Goal: Transaction & Acquisition: Purchase product/service

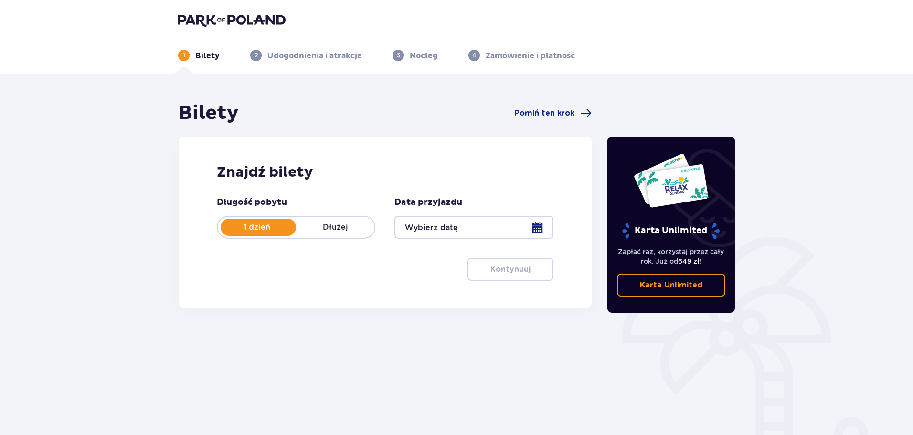
click at [543, 234] on div at bounding box center [473, 227] width 159 height 23
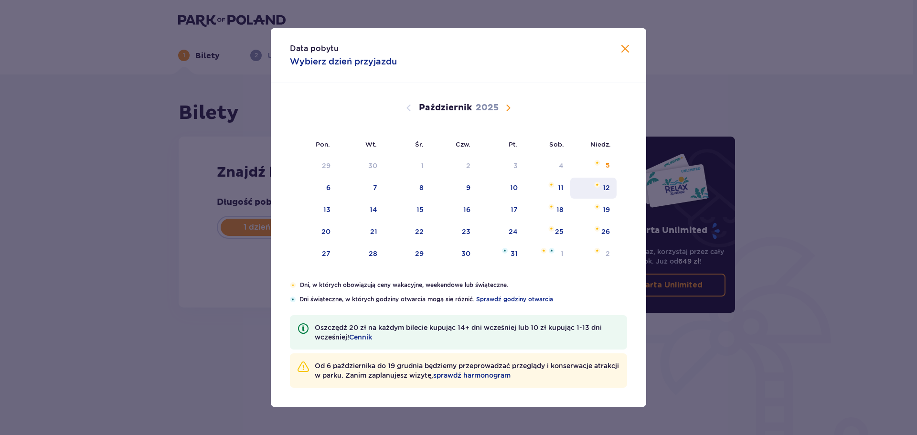
click at [602, 194] on div "12" at bounding box center [593, 188] width 46 height 21
type input "12.10.25"
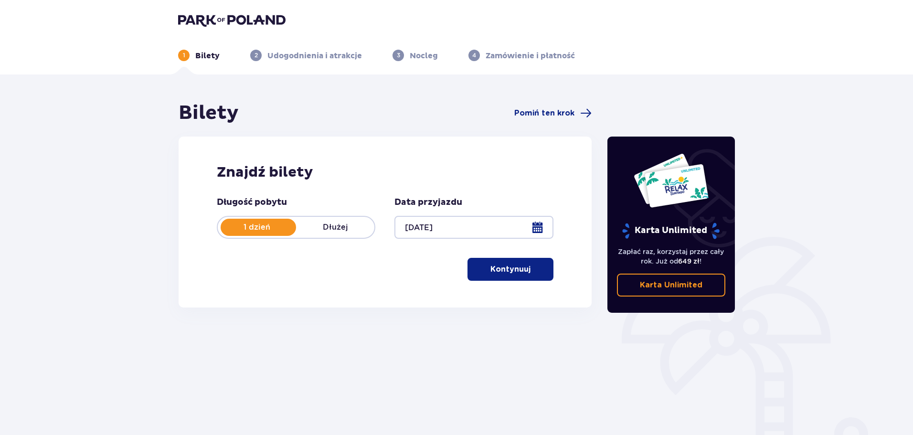
click at [509, 269] on p "Kontynuuj" at bounding box center [510, 269] width 40 height 11
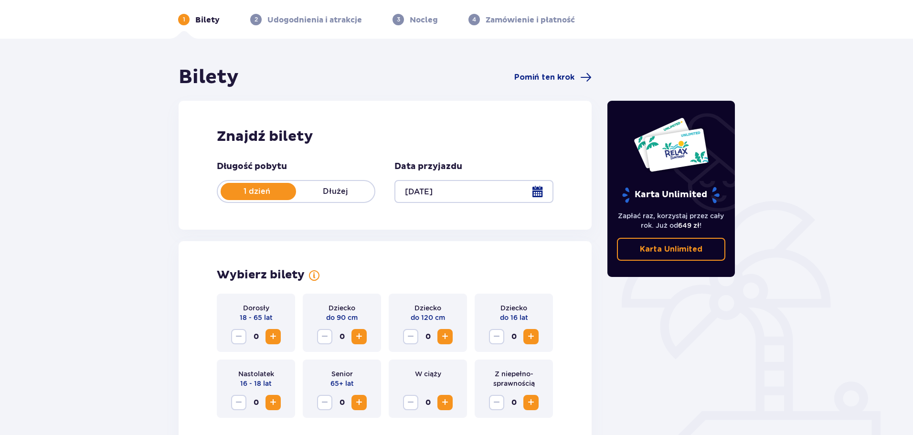
scroll to position [143, 0]
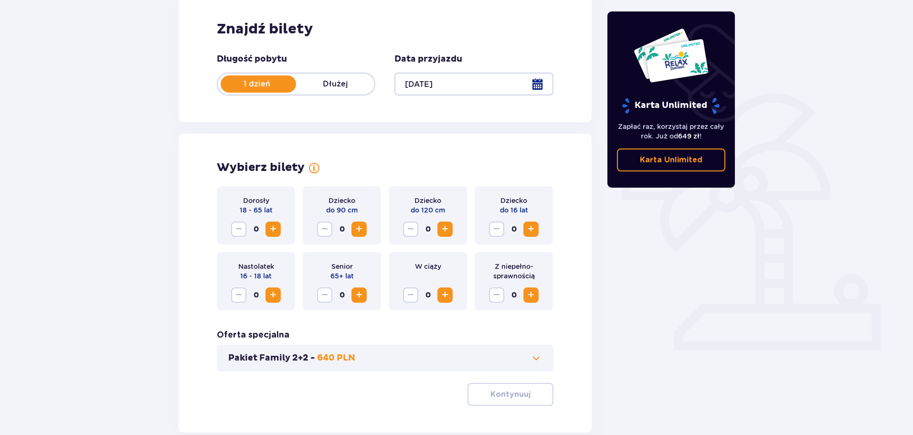
click at [271, 226] on span "Zwiększ" at bounding box center [272, 229] width 11 height 11
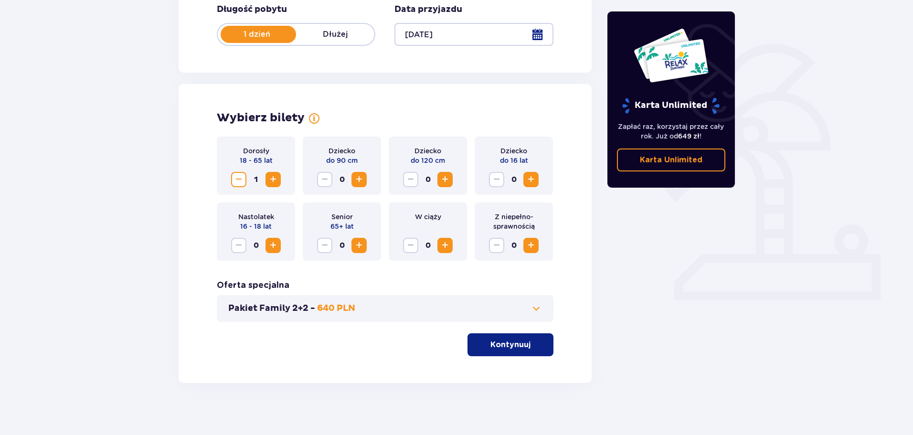
scroll to position [198, 0]
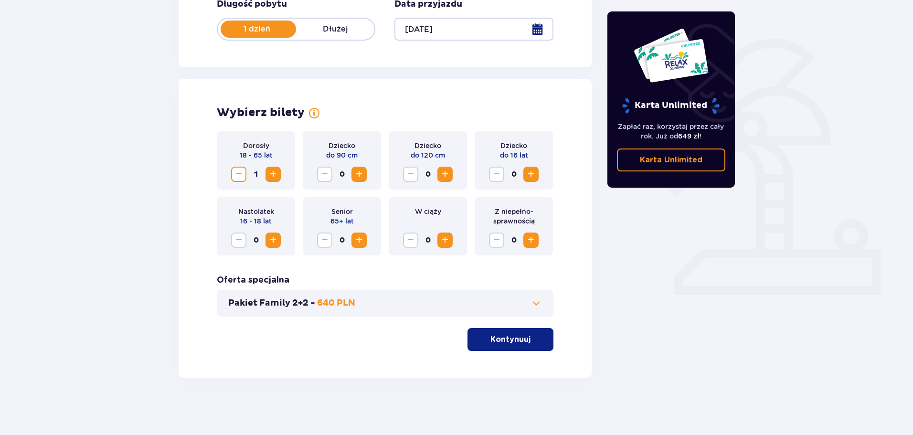
click at [504, 343] on p "Kontynuuj" at bounding box center [510, 339] width 40 height 11
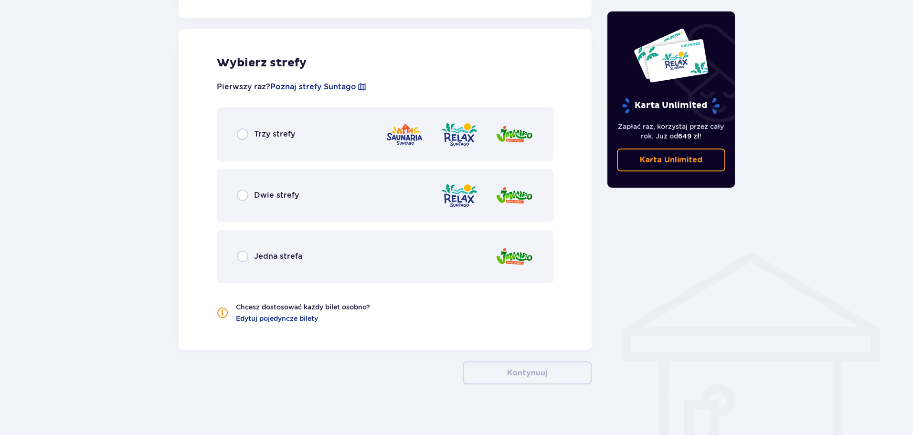
scroll to position [530, 0]
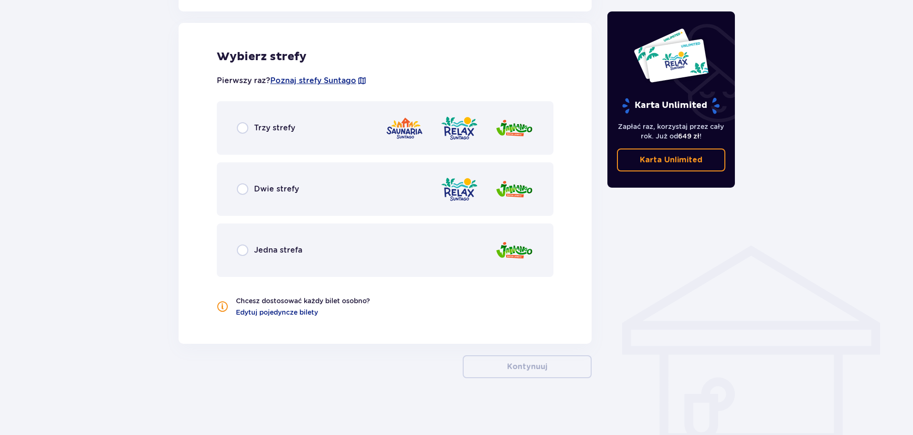
click at [246, 187] on input "radio" at bounding box center [242, 188] width 11 height 11
radio input "true"
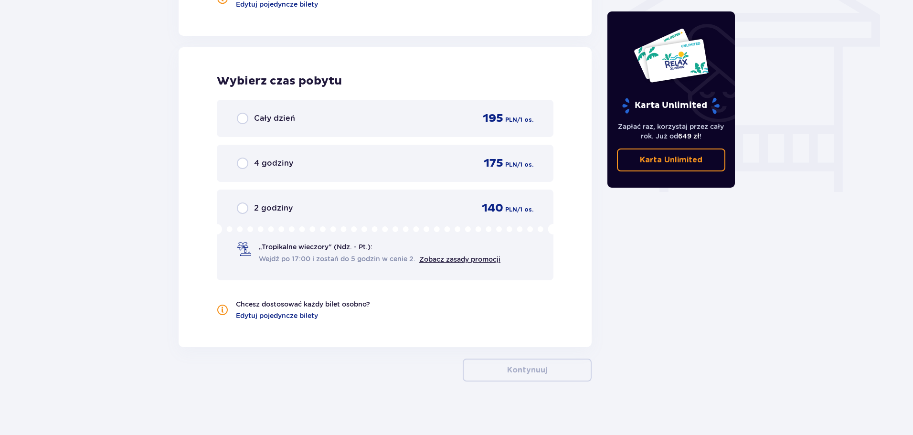
scroll to position [842, 0]
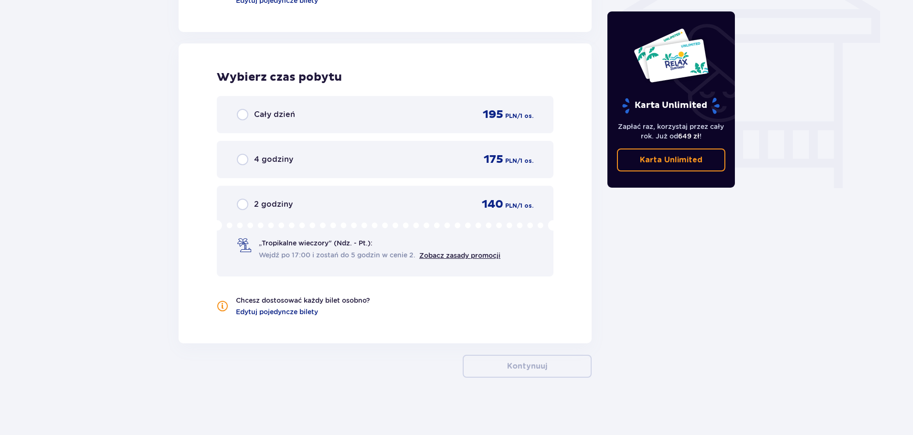
click at [251, 113] on div "Cały dzień" at bounding box center [266, 114] width 58 height 11
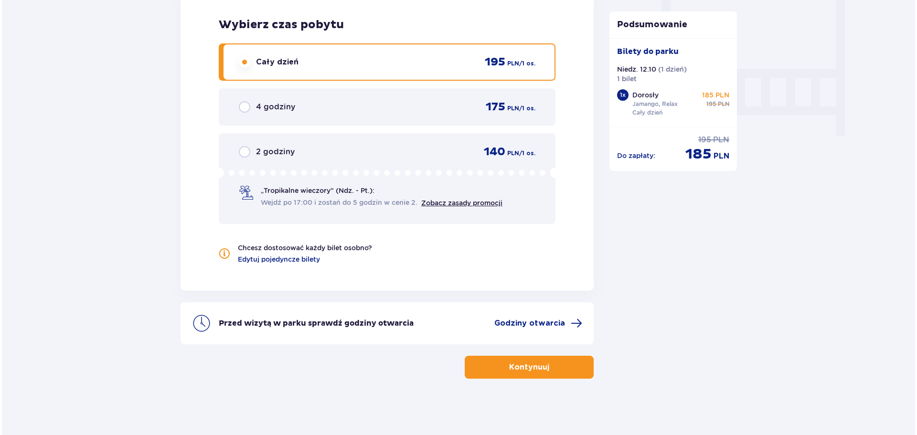
scroll to position [895, 0]
click at [542, 322] on span "Godziny otwarcia" at bounding box center [527, 322] width 71 height 11
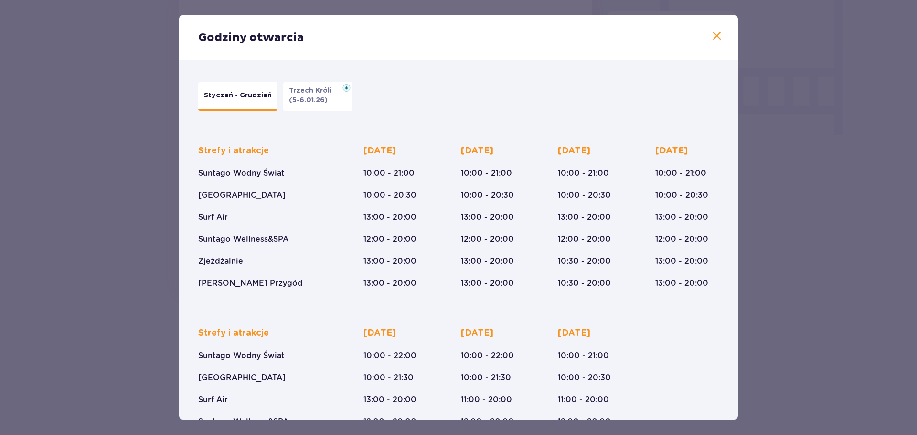
click at [716, 38] on span at bounding box center [716, 36] width 11 height 11
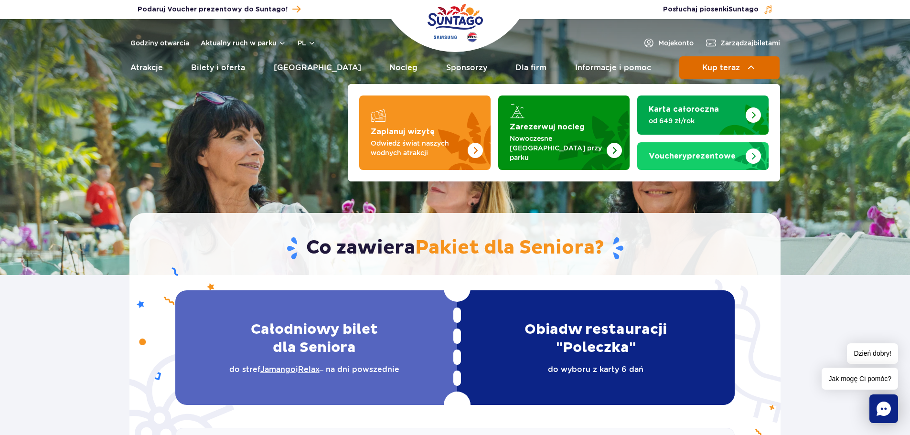
click at [724, 64] on span "Kup teraz" at bounding box center [721, 68] width 38 height 9
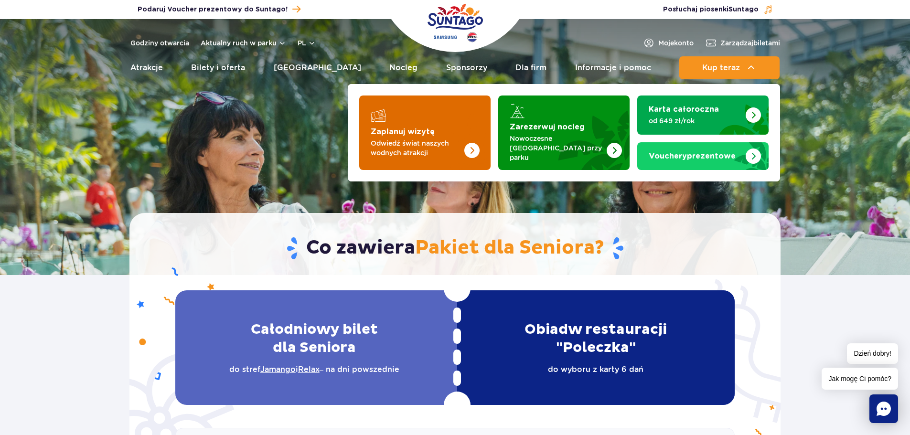
click at [427, 128] on strong "Zaplanuj wizytę" at bounding box center [403, 132] width 64 height 8
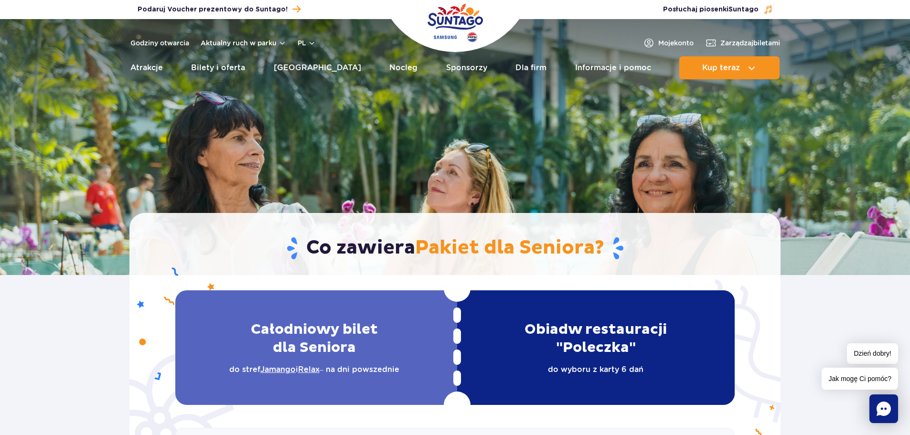
click at [693, 253] on h1 "Co zawiera Pakiet dla Seniora?" at bounding box center [454, 248] width 611 height 25
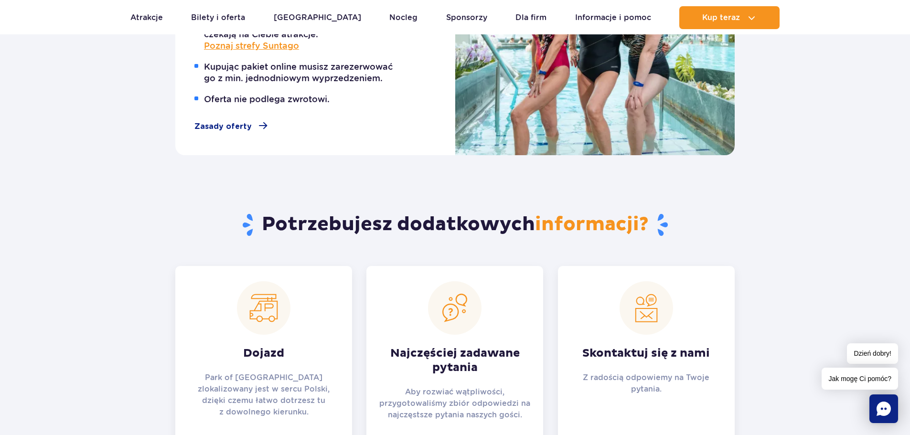
scroll to position [1051, 0]
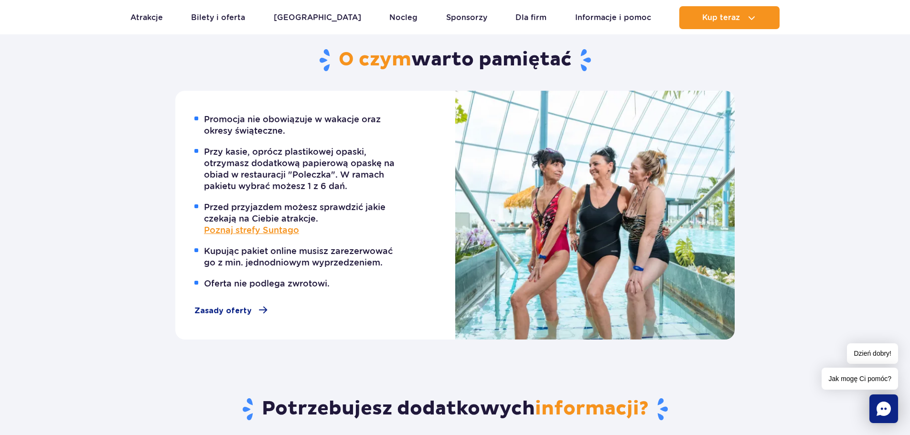
click at [404, 224] on div "Promocja nie obowiązuje w wakacje oraz okresy świąteczne. Przy kasie, oprócz pl…" at bounding box center [315, 215] width 280 height 249
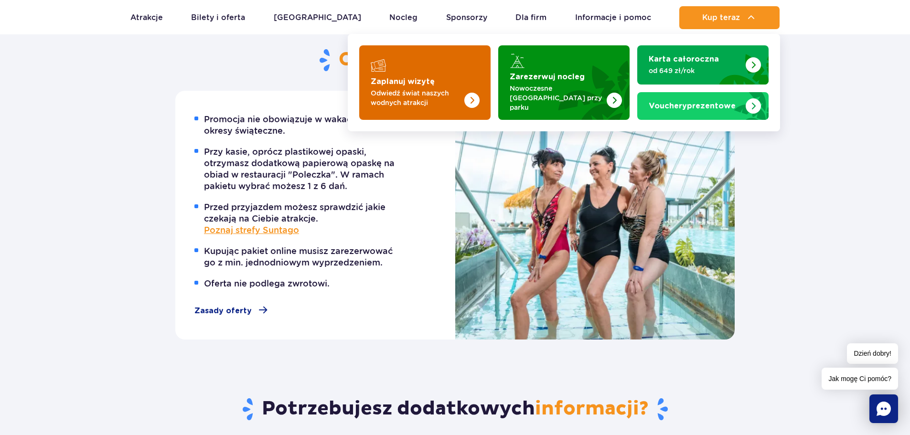
click at [421, 65] on img "Zaplanuj wizytę" at bounding box center [453, 82] width 76 height 75
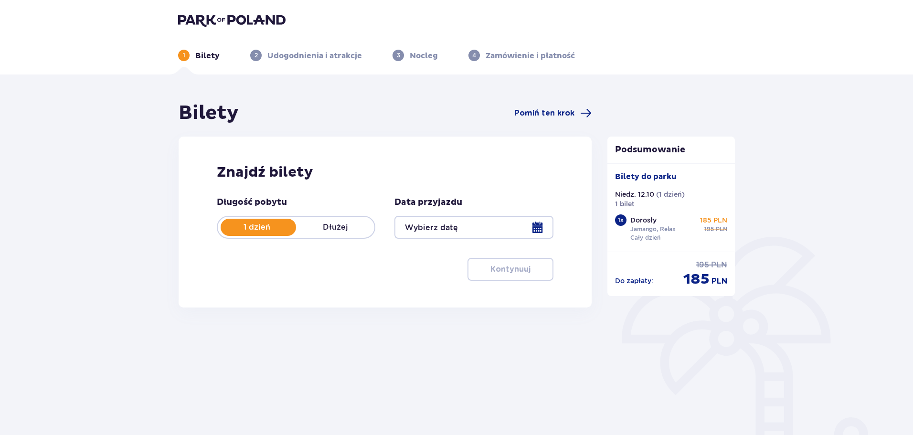
type input "[DATE]"
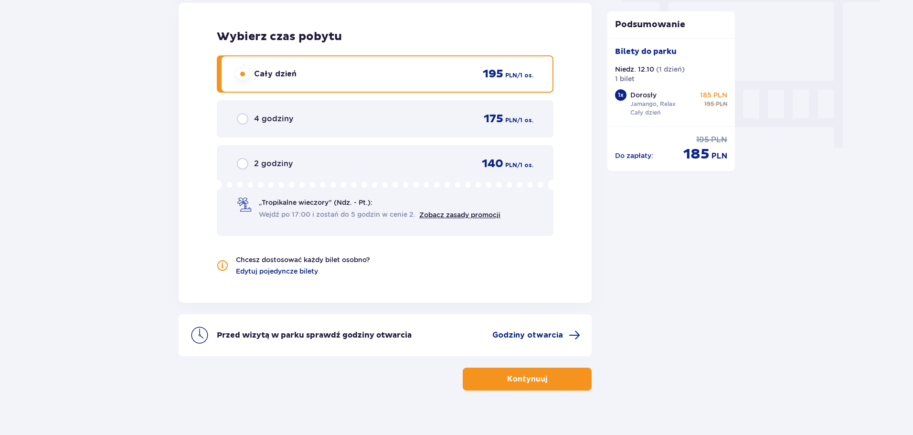
scroll to position [895, 0]
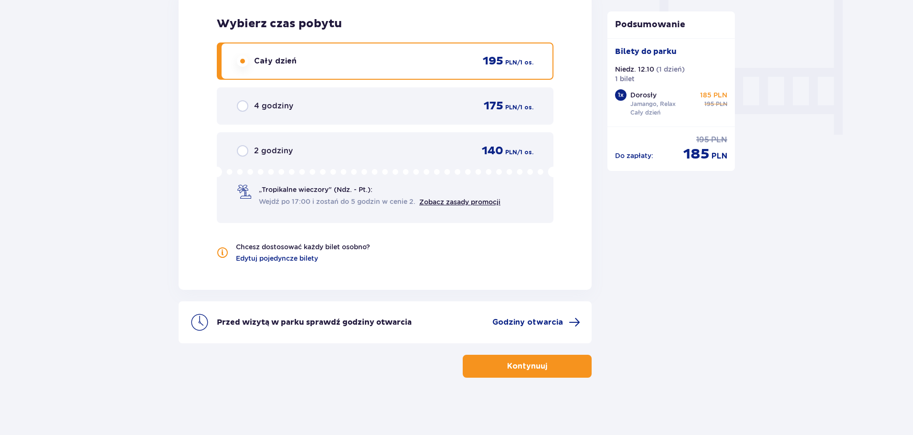
click at [530, 369] on p "Kontynuuj" at bounding box center [527, 366] width 40 height 11
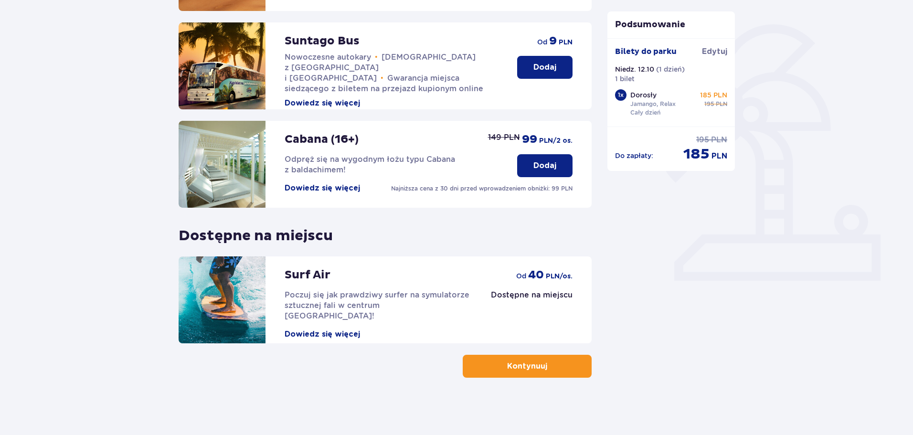
click at [525, 361] on p "Kontynuuj" at bounding box center [527, 366] width 40 height 11
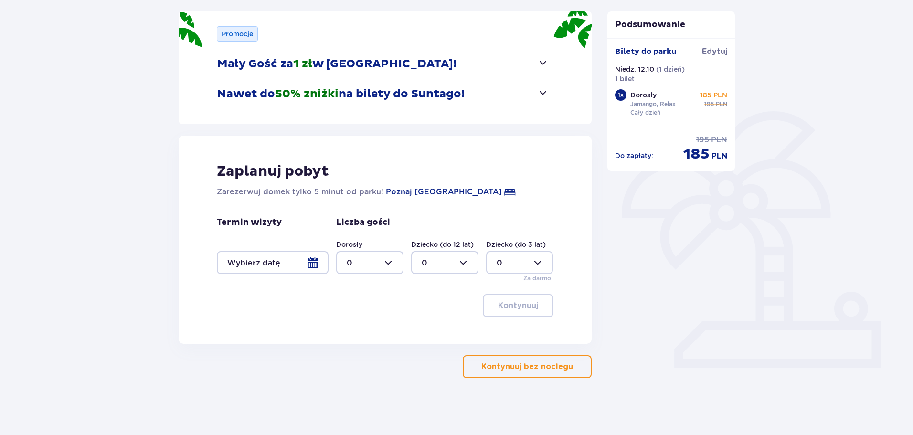
scroll to position [126, 0]
click at [520, 362] on p "Kontynuuj bez noclegu" at bounding box center [527, 366] width 92 height 11
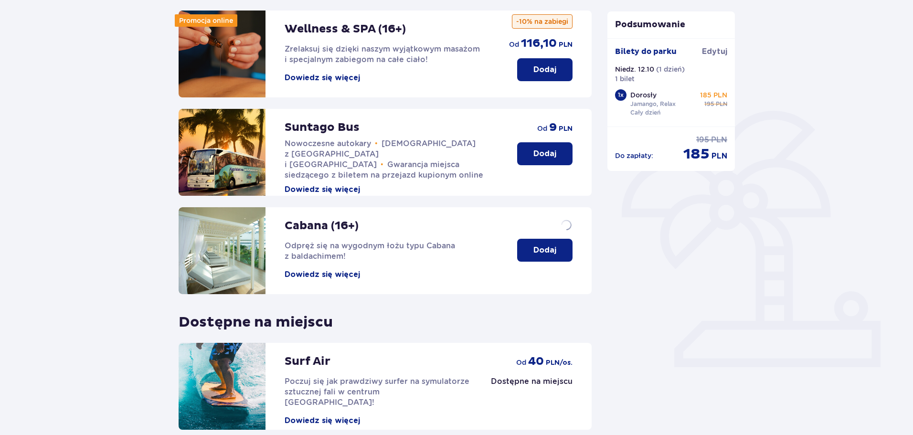
scroll to position [213, 0]
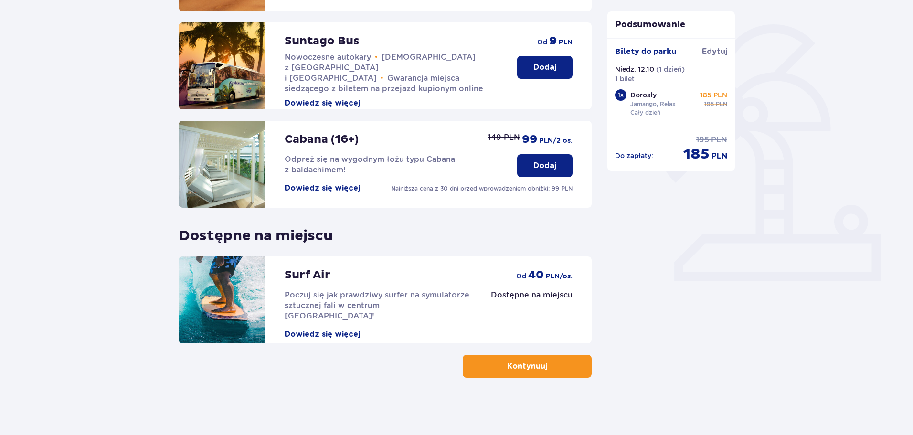
drag, startPoint x: 501, startPoint y: 188, endPoint x: 495, endPoint y: 183, distance: 7.5
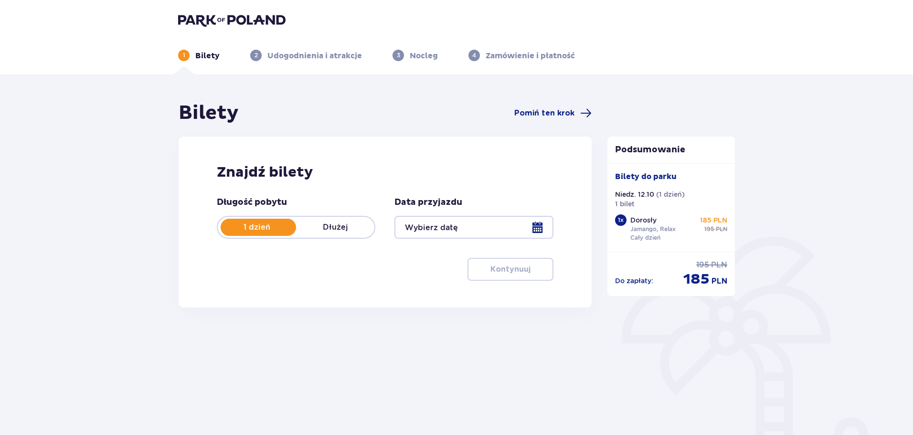
type input "12.10.25"
type input "[DATE]"
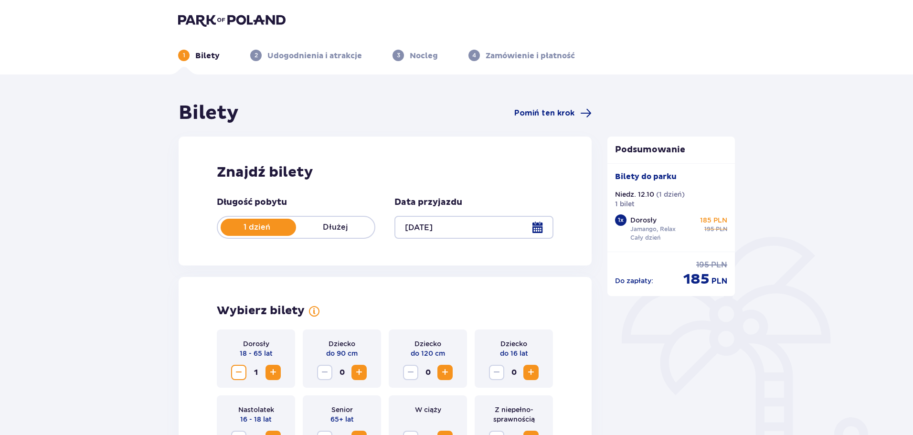
click at [532, 230] on div at bounding box center [473, 227] width 159 height 23
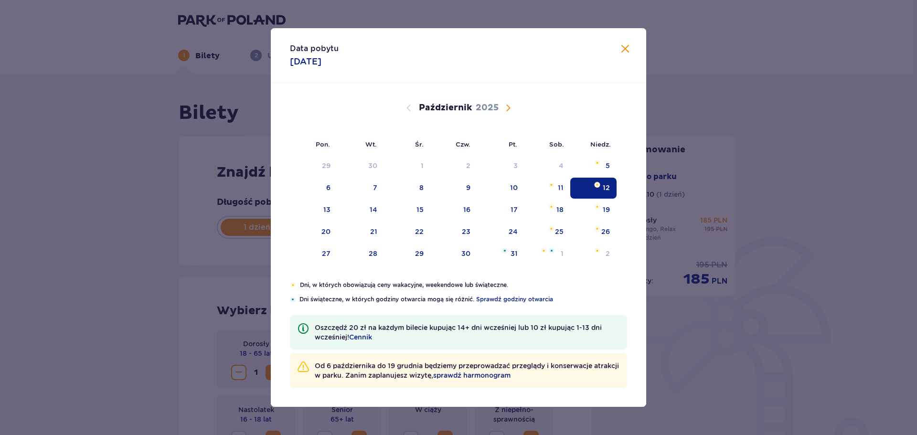
click at [589, 189] on div "12" at bounding box center [593, 188] width 46 height 21
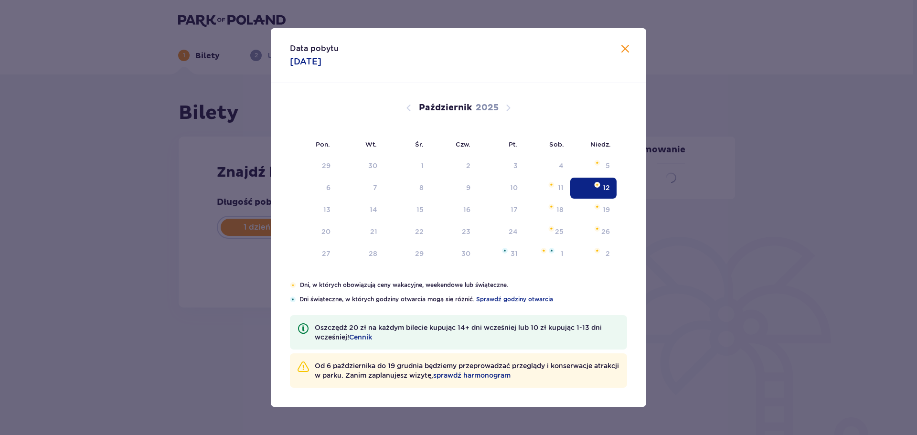
drag, startPoint x: 625, startPoint y: 47, endPoint x: 602, endPoint y: 64, distance: 29.0
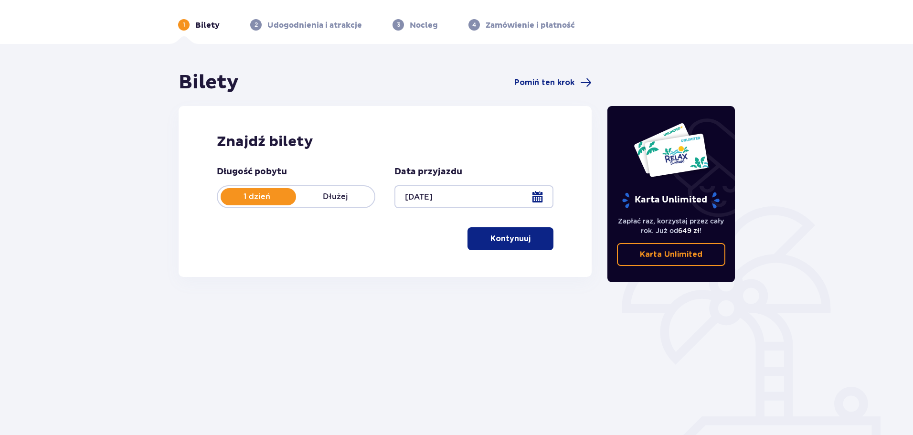
scroll to position [52, 0]
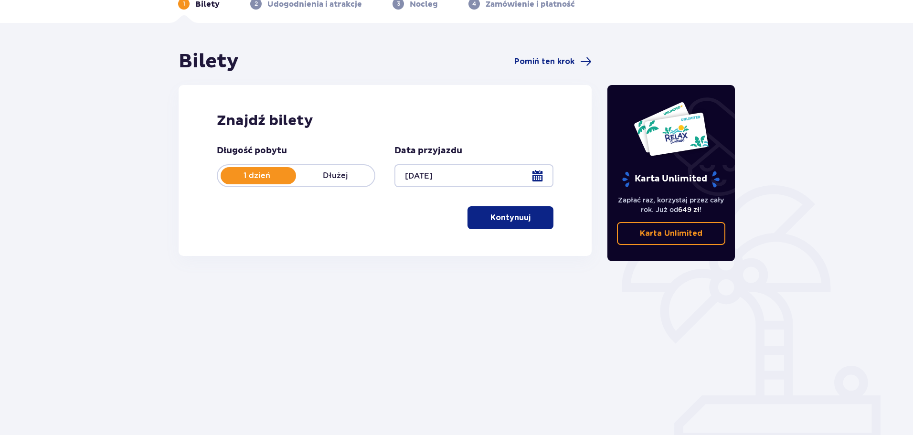
click at [501, 215] on p "Kontynuuj" at bounding box center [510, 218] width 40 height 11
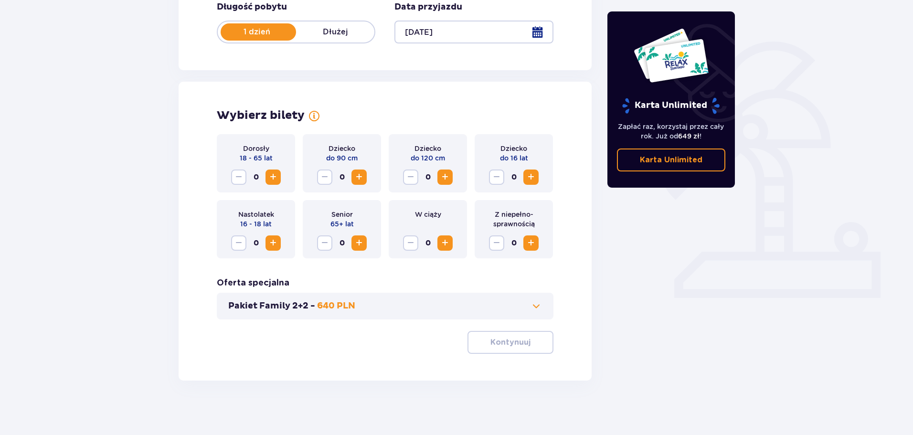
scroll to position [198, 0]
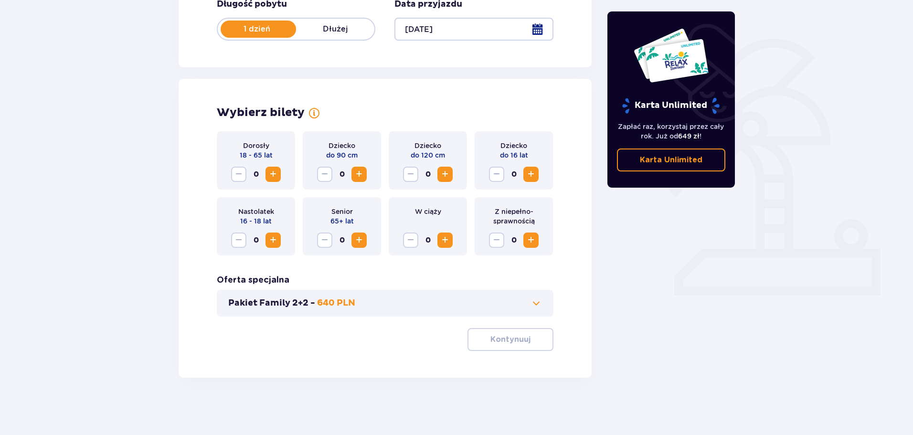
click at [275, 173] on span "Zwiększ" at bounding box center [272, 174] width 11 height 11
click at [274, 242] on span "Zwiększ" at bounding box center [272, 239] width 11 height 11
click at [539, 305] on span at bounding box center [536, 303] width 11 height 11
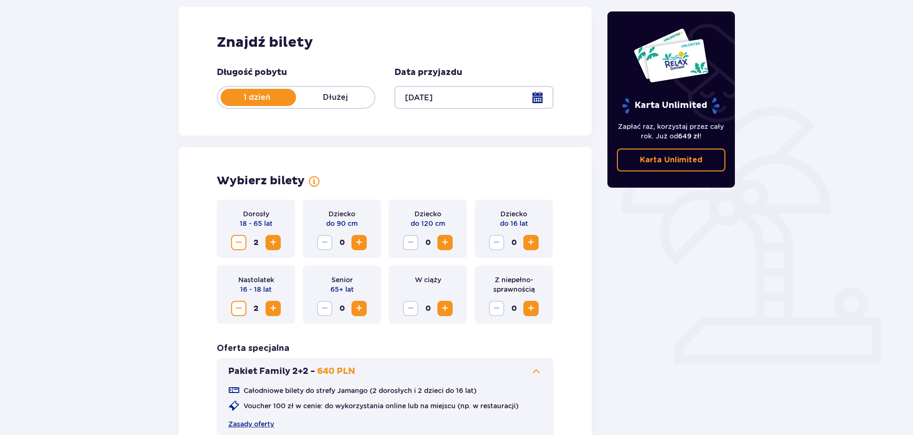
scroll to position [266, 0]
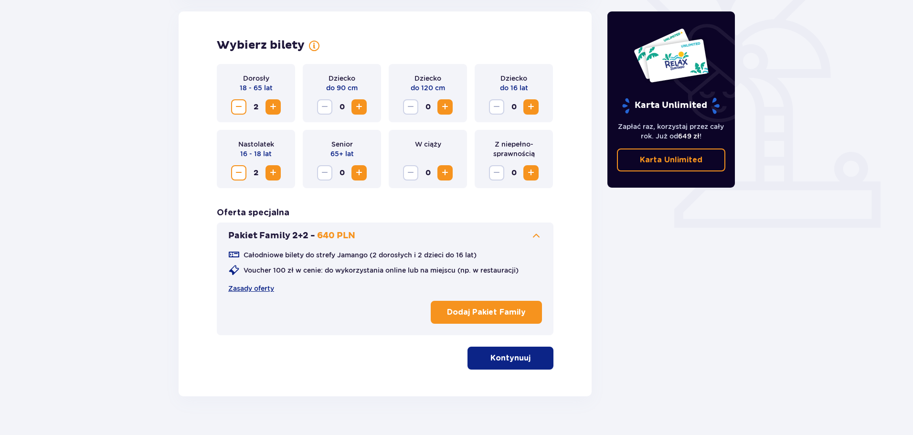
click at [498, 359] on p "Kontynuuj" at bounding box center [510, 358] width 40 height 11
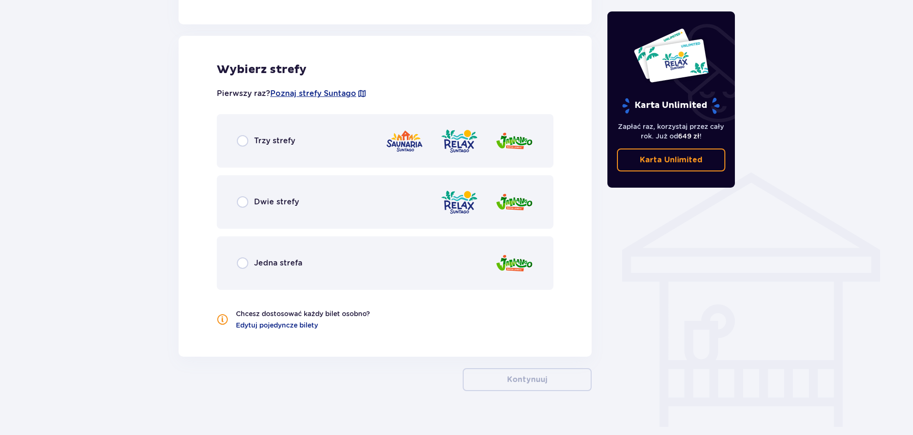
scroll to position [616, 0]
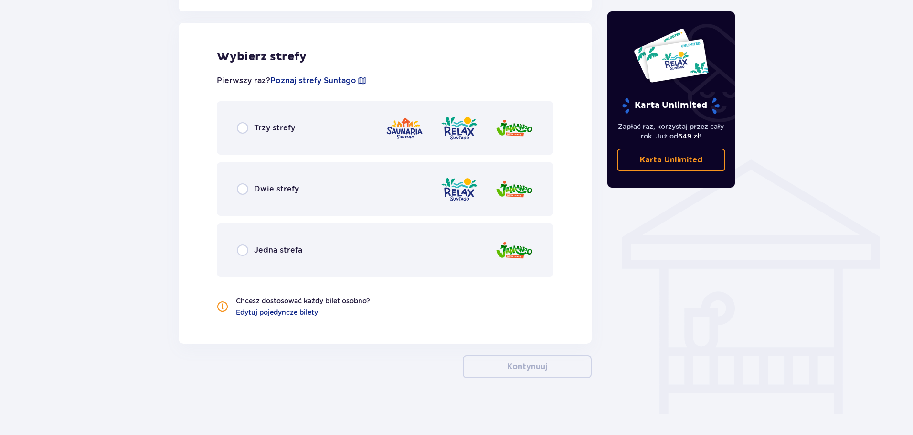
click at [241, 250] on input "radio" at bounding box center [242, 250] width 11 height 11
radio input "true"
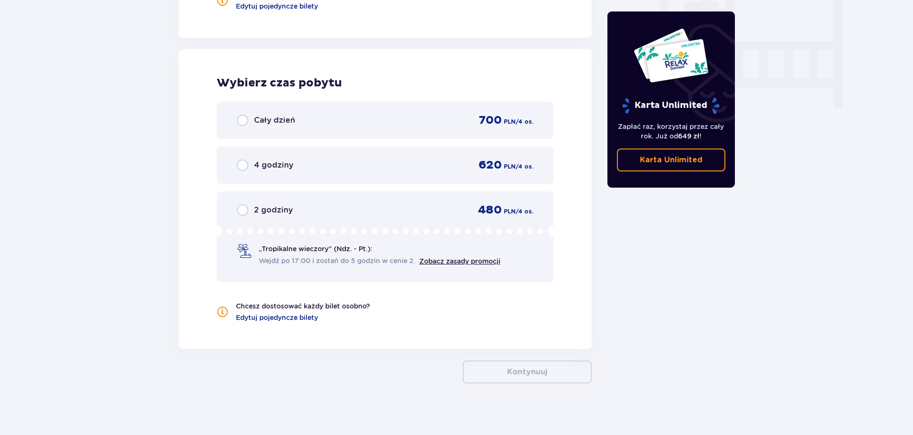
scroll to position [928, 0]
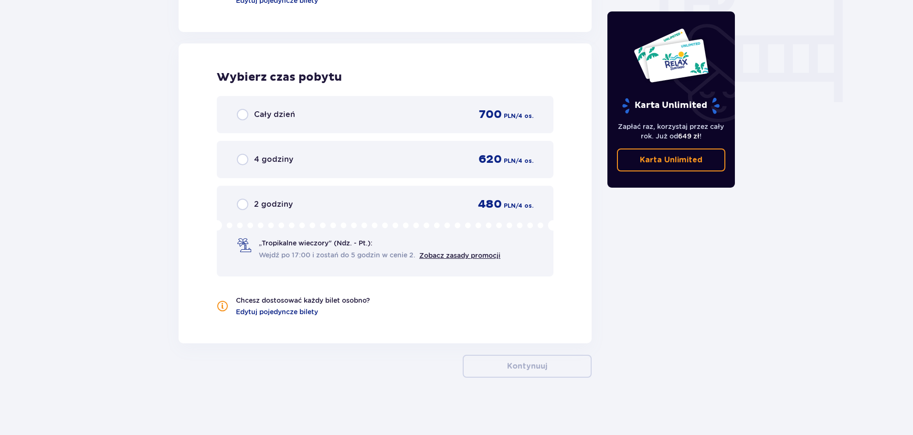
click at [240, 111] on input "radio" at bounding box center [242, 114] width 11 height 11
radio input "true"
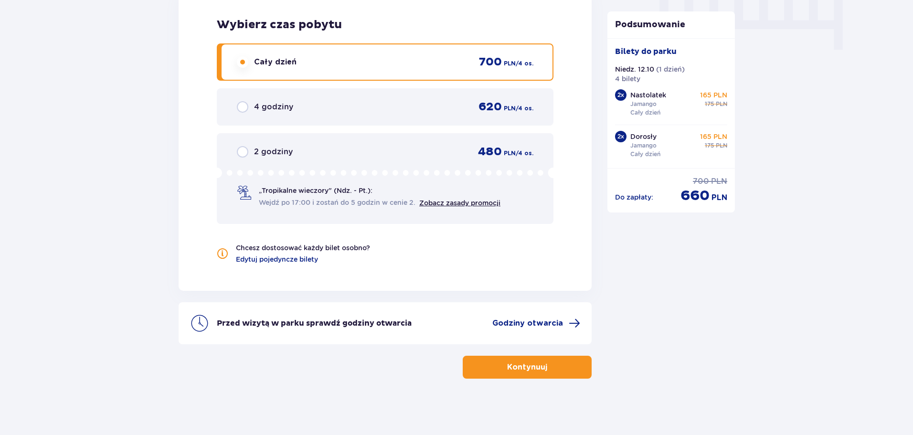
scroll to position [981, 0]
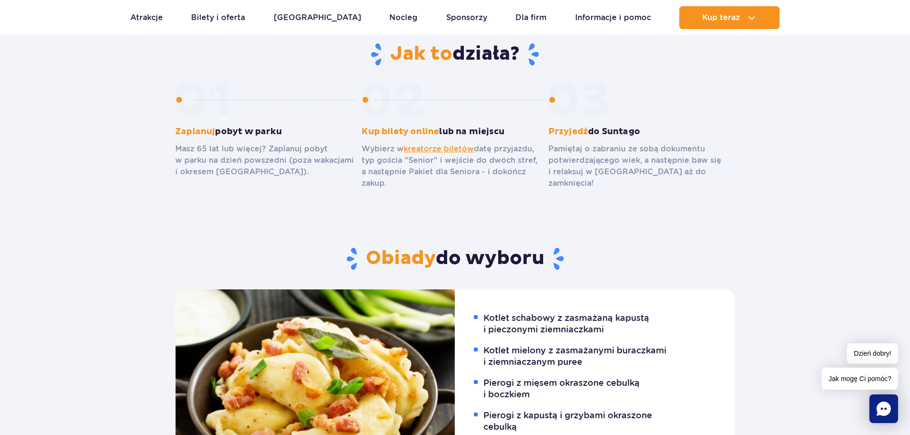
scroll to position [478, 0]
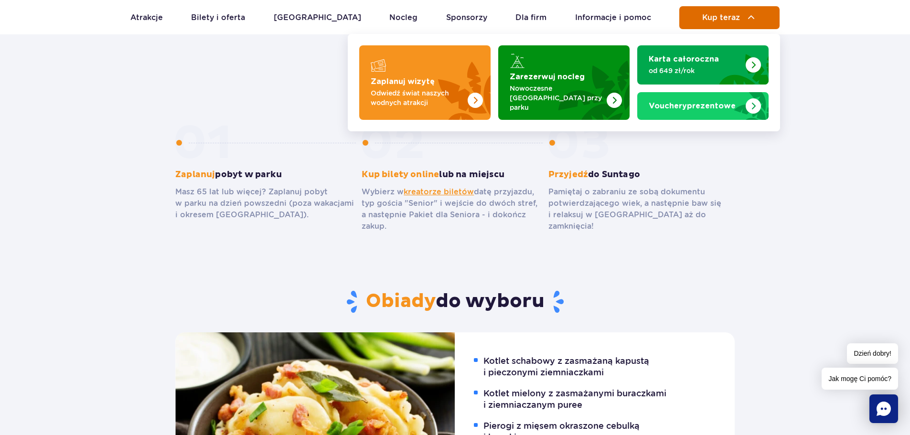
click at [742, 15] on button "Kup teraz" at bounding box center [729, 17] width 100 height 23
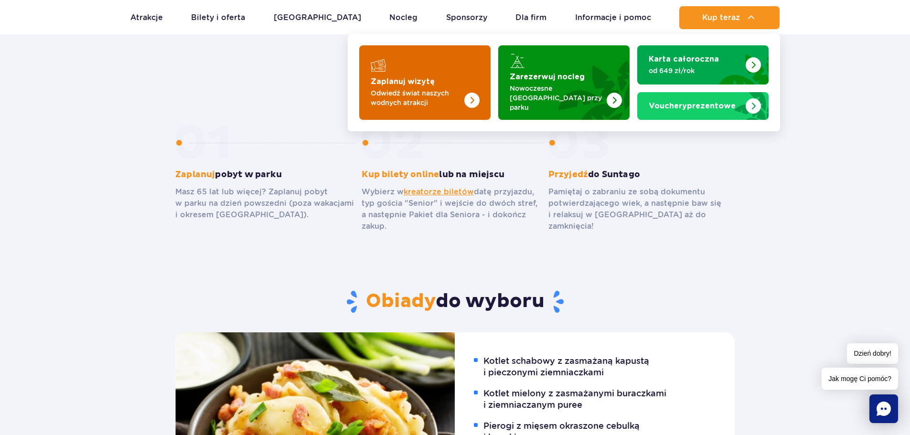
click at [425, 88] on p "Odwiedź świat naszych wodnych atrakcji" at bounding box center [417, 97] width 93 height 19
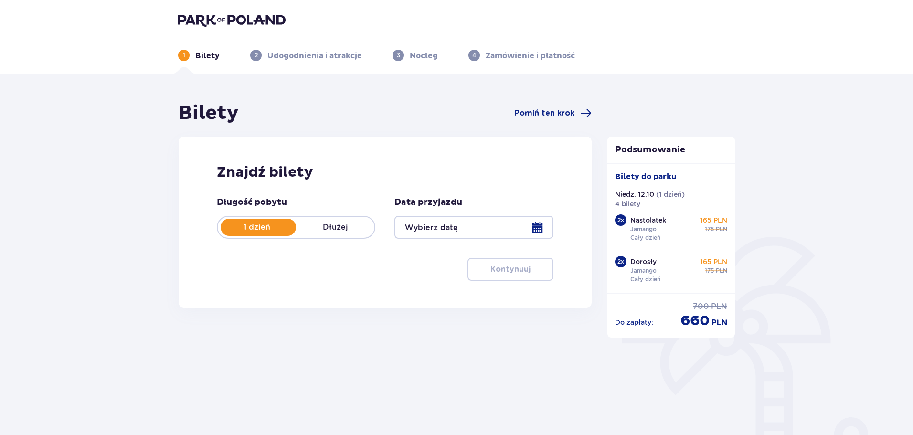
type input "12.10.25"
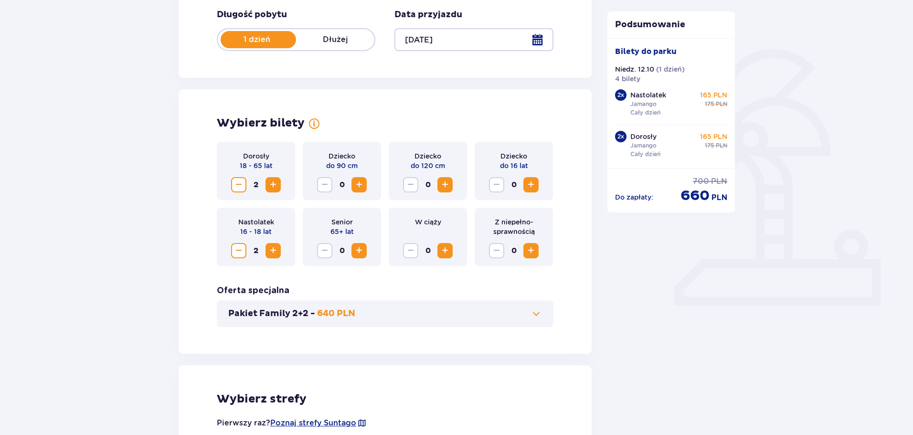
scroll to position [191, 0]
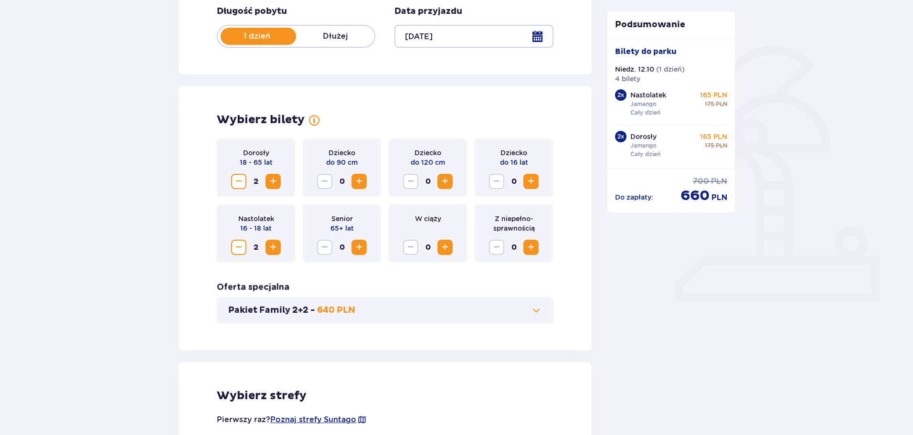
click at [242, 247] on span "Zmniejsz" at bounding box center [238, 247] width 11 height 11
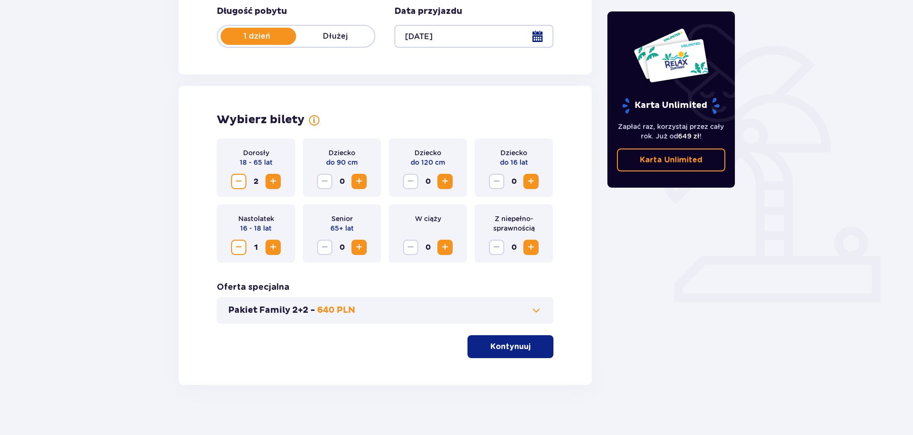
click at [528, 181] on span "Zwiększ" at bounding box center [530, 181] width 11 height 11
click at [501, 346] on p "Kontynuuj" at bounding box center [510, 346] width 40 height 11
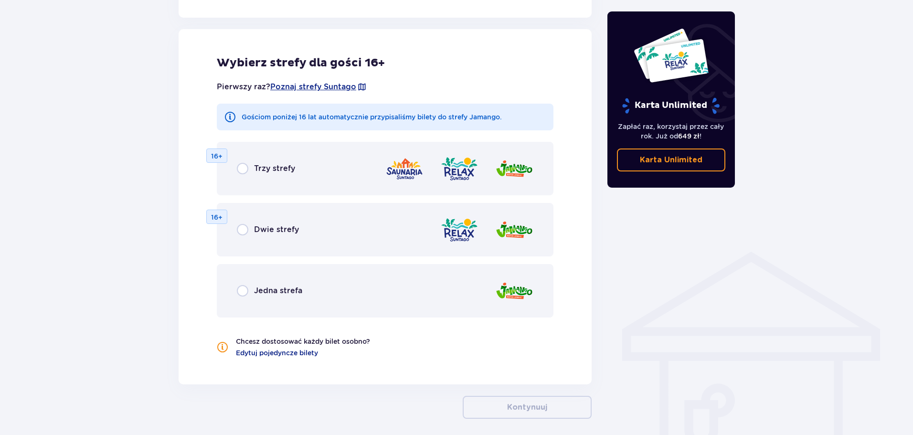
scroll to position [530, 0]
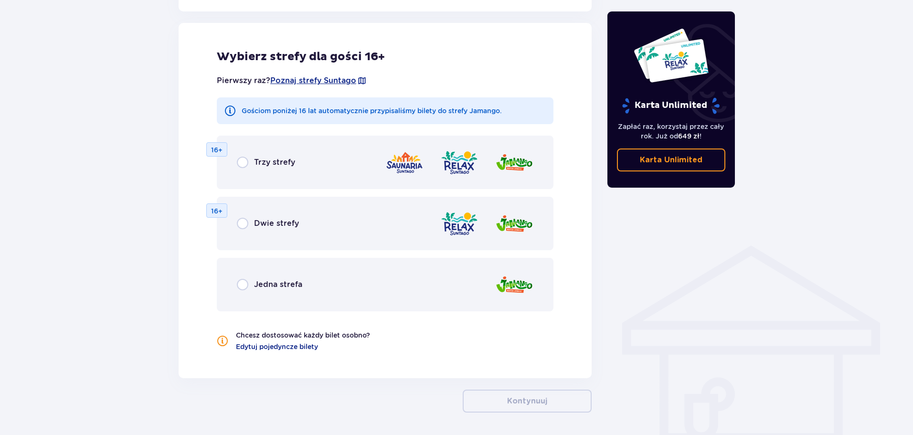
click at [267, 278] on div "Jedna strefa" at bounding box center [385, 284] width 337 height 53
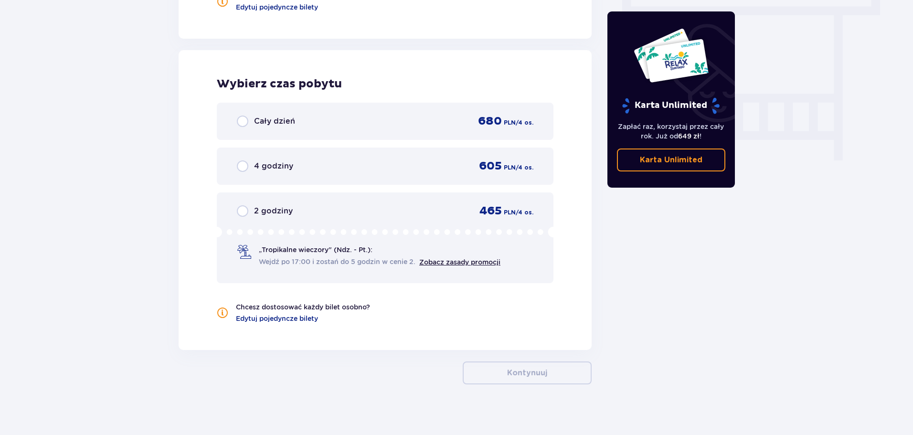
scroll to position [876, 0]
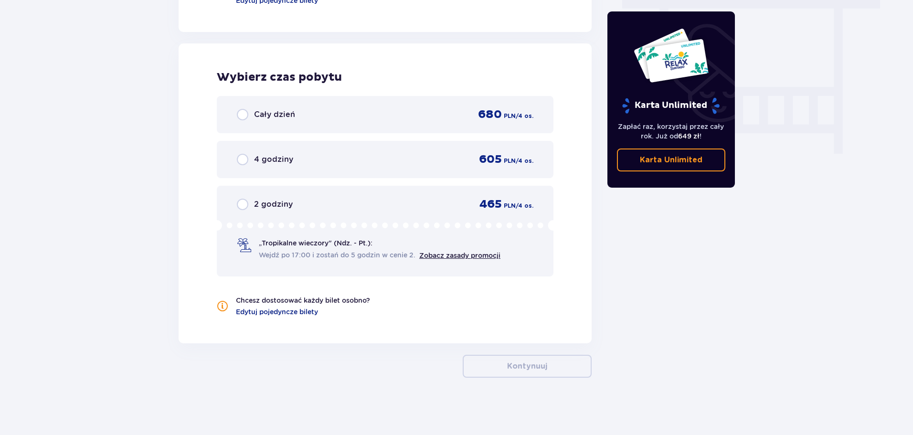
click at [247, 111] on input "radio" at bounding box center [242, 114] width 11 height 11
radio input "true"
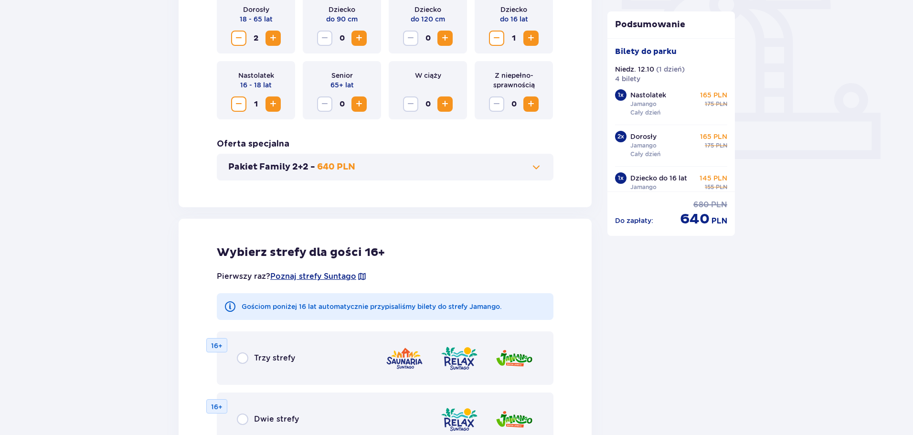
scroll to position [357, 0]
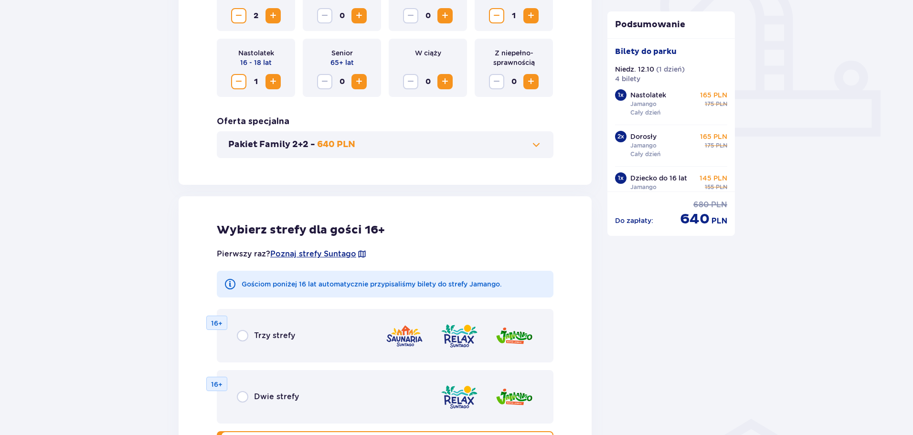
click at [534, 144] on span at bounding box center [536, 144] width 11 height 11
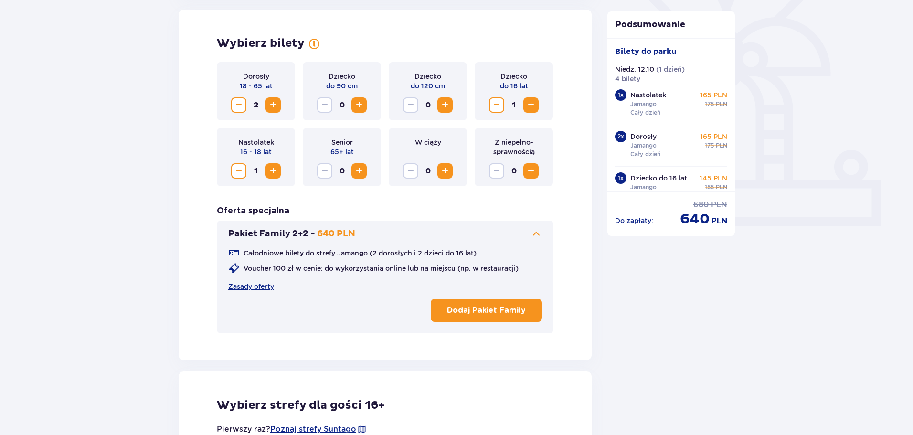
scroll to position [266, 0]
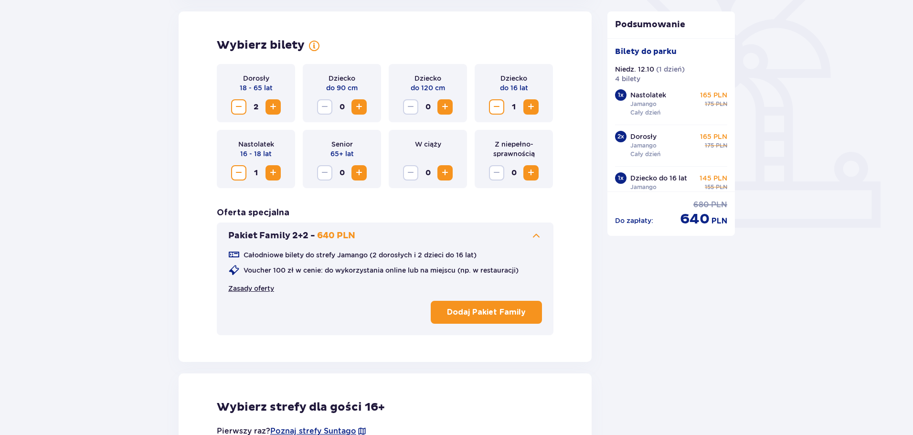
click at [245, 288] on link "Zasady oferty" at bounding box center [251, 289] width 46 height 10
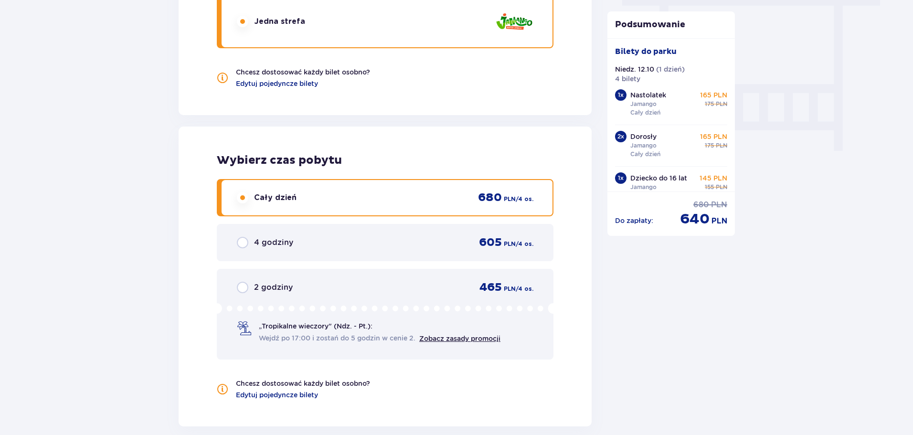
scroll to position [1016, 0]
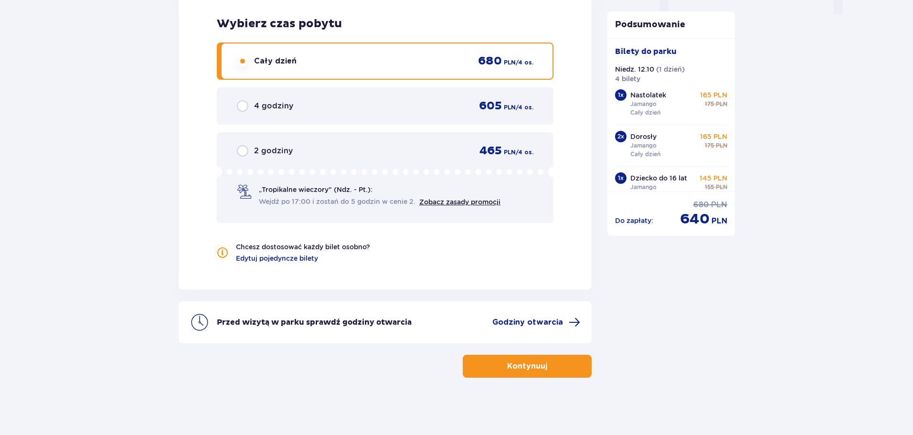
click at [535, 362] on p "Kontynuuj" at bounding box center [527, 366] width 40 height 11
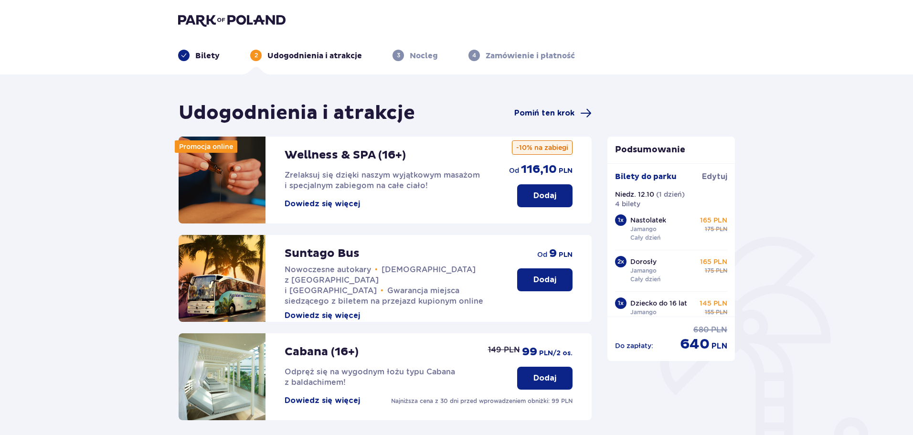
click at [541, 114] on span "Pomiń ten krok" at bounding box center [544, 113] width 60 height 11
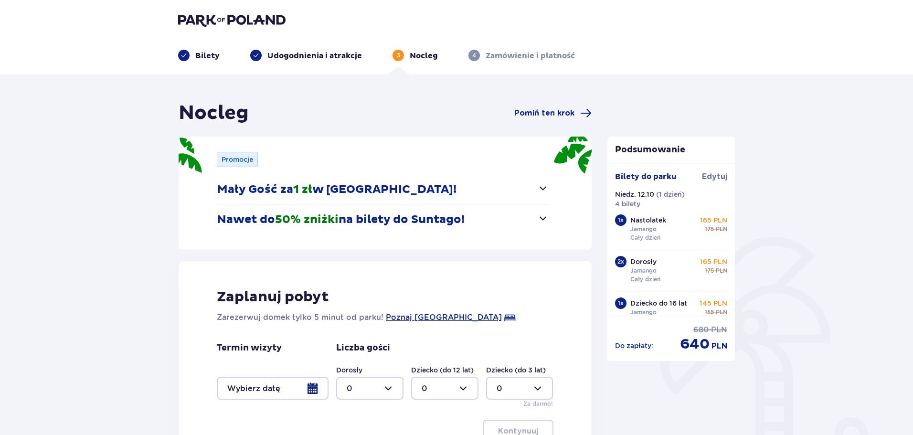
click at [535, 215] on button "Nawet do 50% zniżki na bilety do Suntago!" at bounding box center [383, 220] width 332 height 30
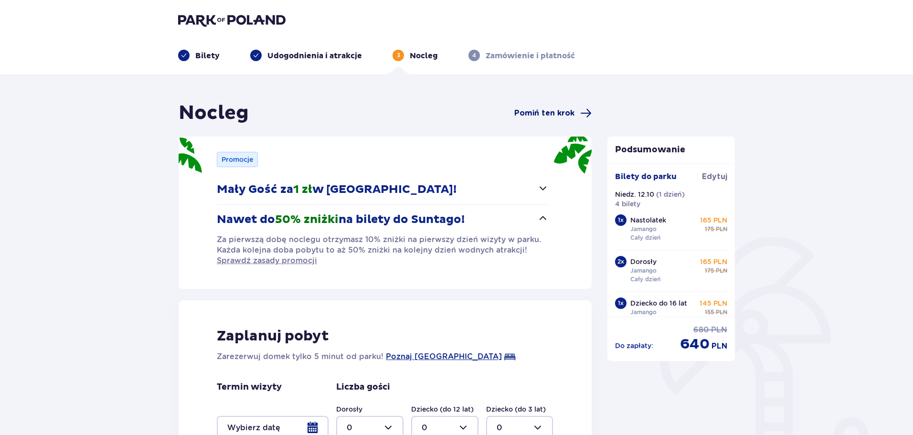
click at [546, 114] on span "Pomiń ten krok" at bounding box center [544, 113] width 60 height 11
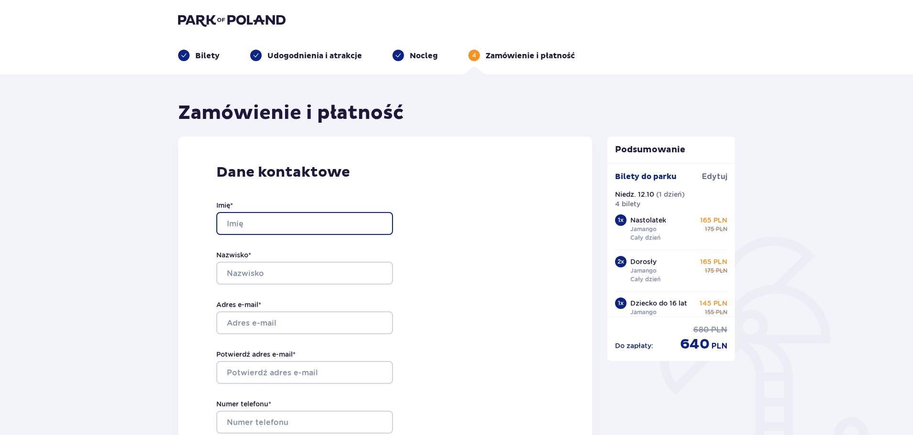
click at [244, 221] on input "Imię *" at bounding box center [304, 223] width 177 height 23
type input "Marcin"
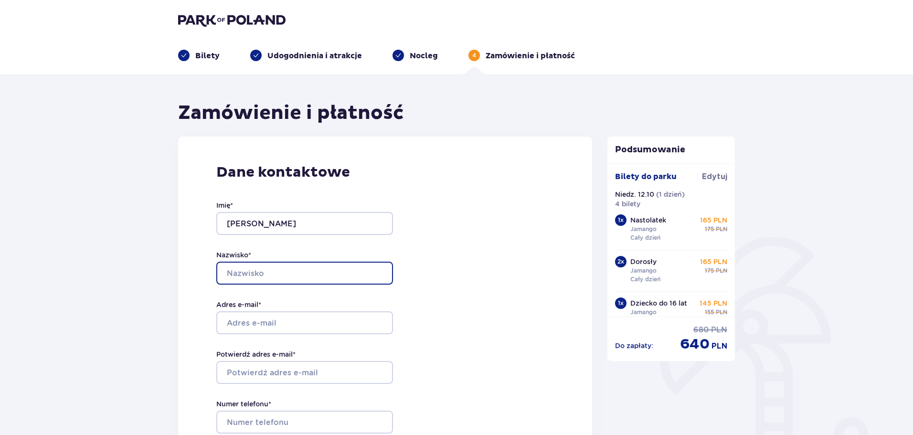
click at [273, 266] on input "Nazwisko *" at bounding box center [304, 273] width 177 height 23
type input "Fuśnik"
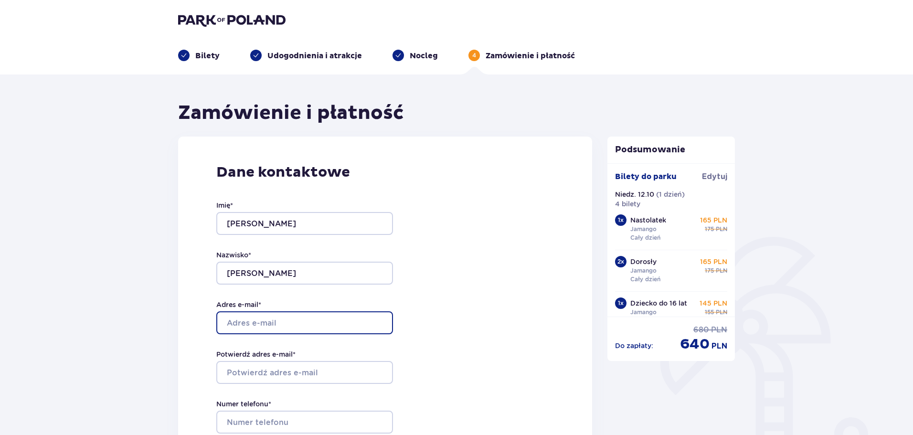
click at [249, 323] on input "Adres e-mail *" at bounding box center [304, 322] width 177 height 23
type input "[EMAIL_ADDRESS][DOMAIN_NAME]"
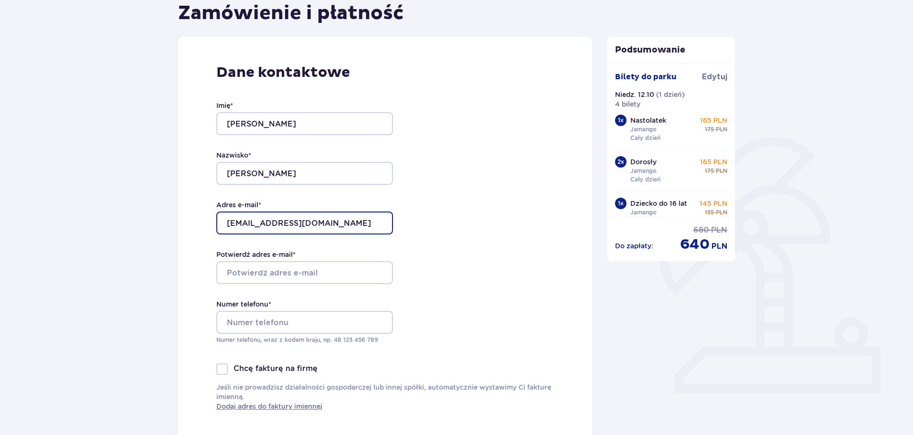
scroll to position [143, 0]
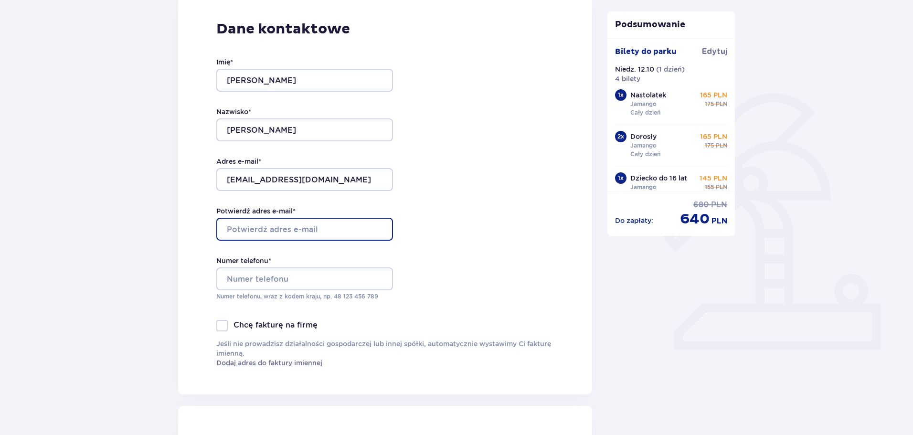
click at [288, 224] on input "Potwierdź adres e-mail *" at bounding box center [304, 229] width 177 height 23
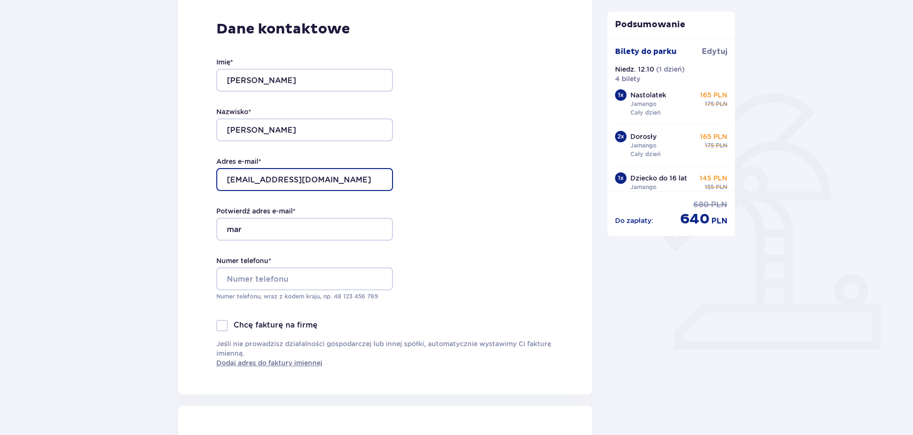
click at [309, 183] on input "[EMAIL_ADDRESS][DOMAIN_NAME]" at bounding box center [304, 179] width 177 height 23
drag, startPoint x: 309, startPoint y: 183, endPoint x: 194, endPoint y: 170, distance: 115.9
click at [194, 170] on div "Dane kontaktowe Imię * Marcin Nazwisko * Fuśnik Adres e-mail * marcinfusni@wp.p…" at bounding box center [385, 193] width 414 height 401
drag, startPoint x: 294, startPoint y: 217, endPoint x: 291, endPoint y: 226, distance: 9.8
click at [293, 218] on div "Potwierdź adres e-mail * mar" at bounding box center [304, 223] width 177 height 34
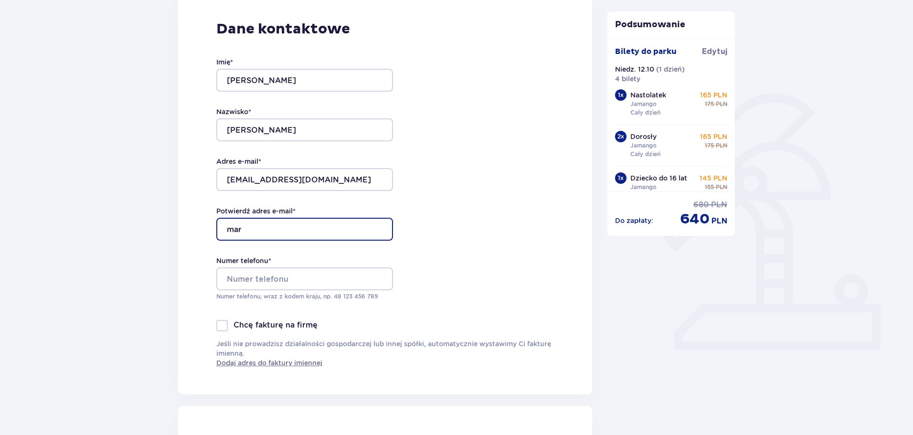
click at [291, 226] on input "mar" at bounding box center [304, 229] width 177 height 23
type input "m"
paste input "[EMAIL_ADDRESS][DOMAIN_NAME]"
type input "[EMAIL_ADDRESS][DOMAIN_NAME]"
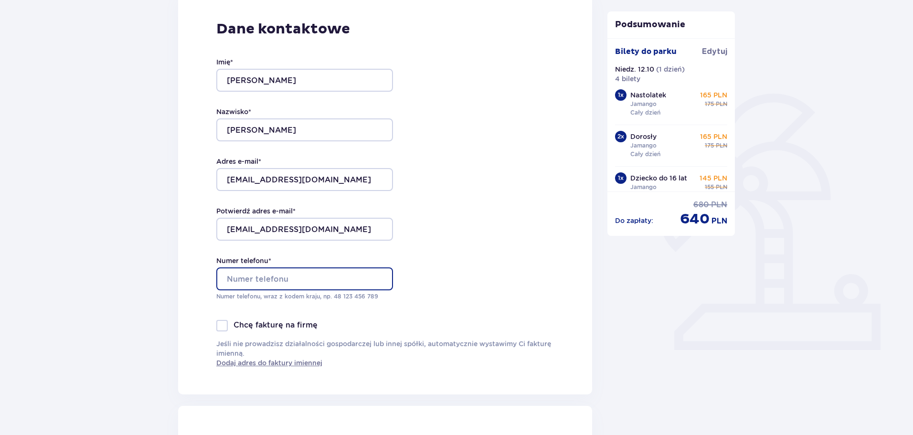
click at [276, 277] on input "Numer telefonu *" at bounding box center [304, 278] width 177 height 23
type input "661147907"
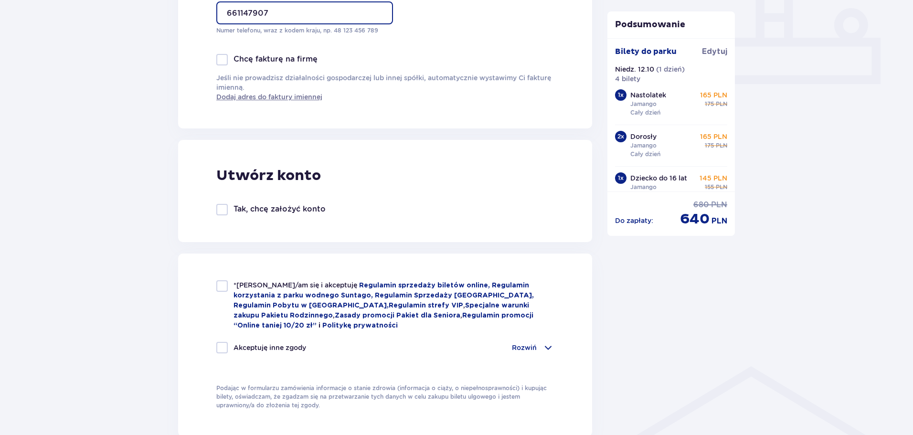
scroll to position [430, 0]
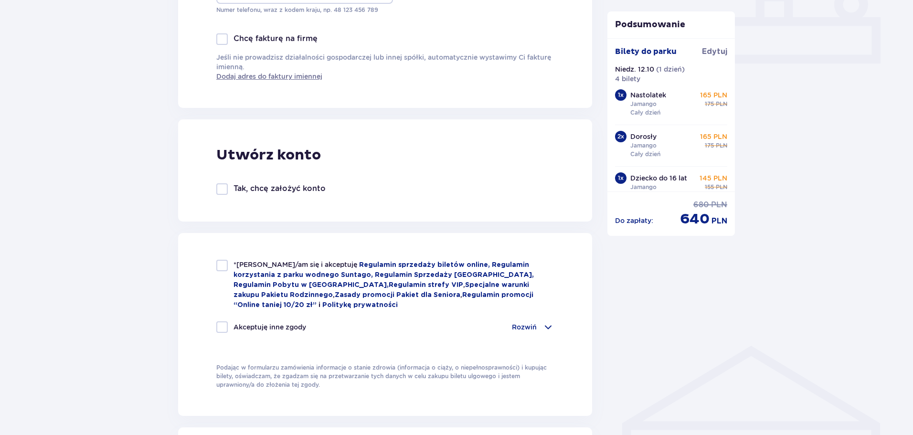
click at [228, 263] on div "*Zapoznałem/am się i akceptuję Regulamin sprzedaży biletów online, Regulamin ko…" at bounding box center [385, 285] width 338 height 50
checkbox input "true"
click at [536, 325] on p "Rozwiń" at bounding box center [524, 327] width 25 height 10
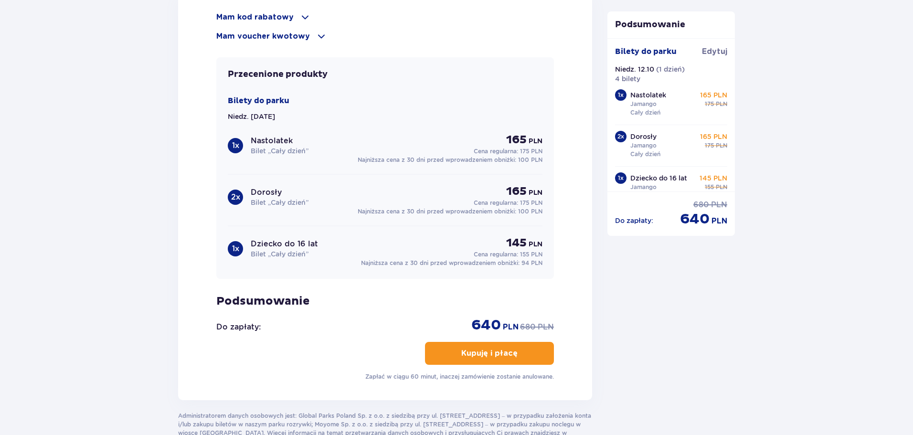
scroll to position [1181, 0]
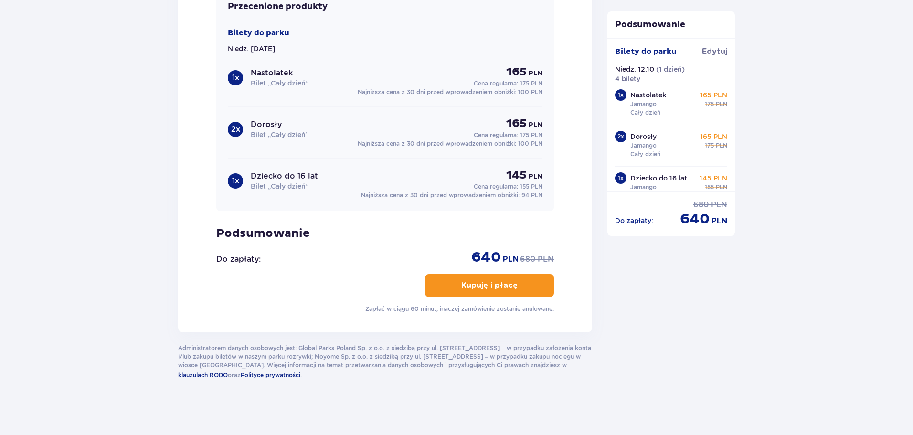
click at [503, 282] on p "Kupuję i płacę" at bounding box center [489, 285] width 56 height 11
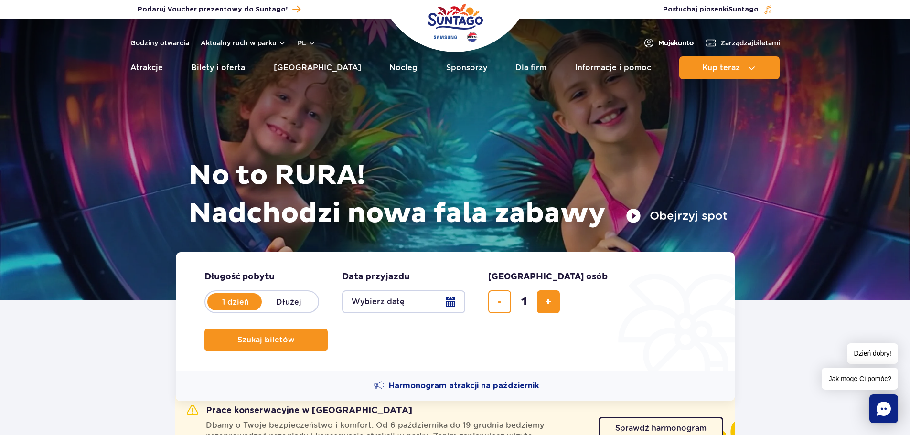
click at [672, 40] on span "Moje konto" at bounding box center [675, 43] width 35 height 10
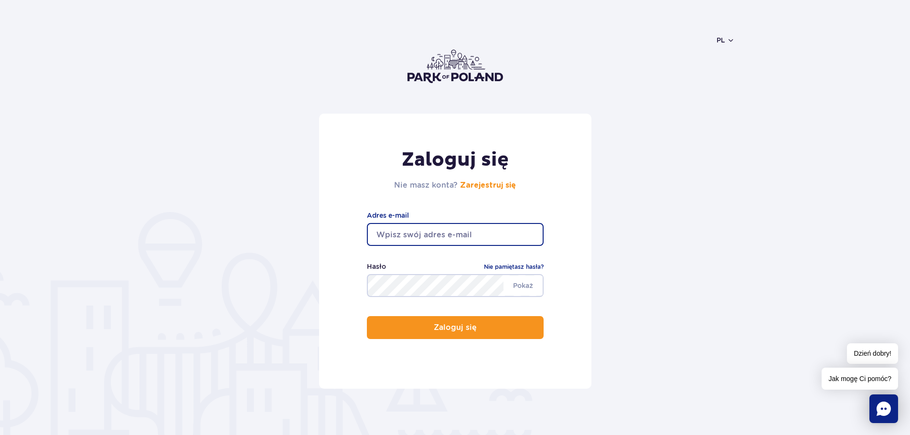
click at [418, 226] on input "email" at bounding box center [455, 234] width 177 height 23
click at [447, 229] on input "email" at bounding box center [455, 234] width 177 height 23
type input "marcinfusni@wp.pl"
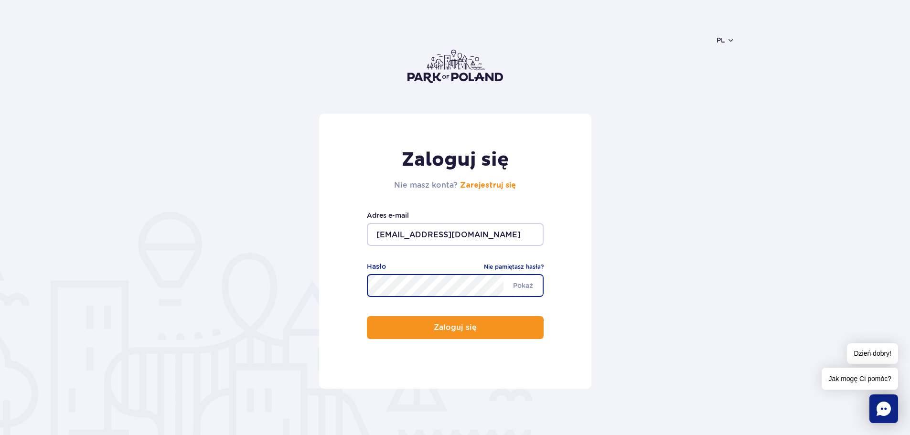
click at [367, 316] on button "Zaloguj się" at bounding box center [455, 327] width 177 height 23
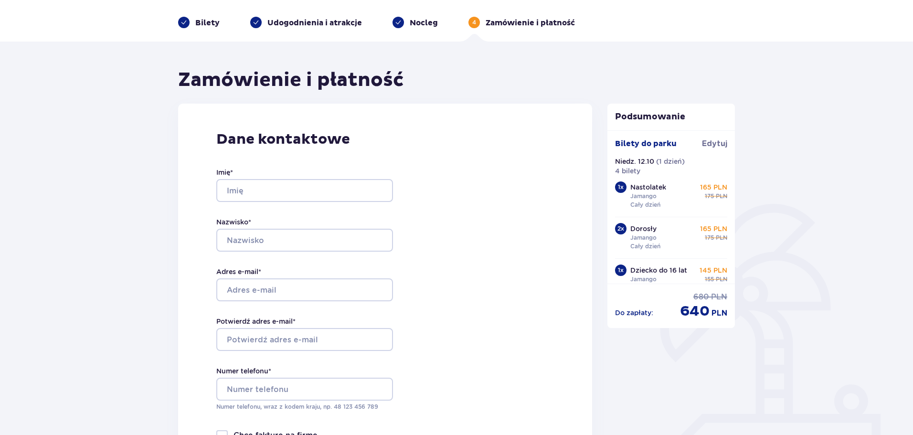
scroll to position [25, 0]
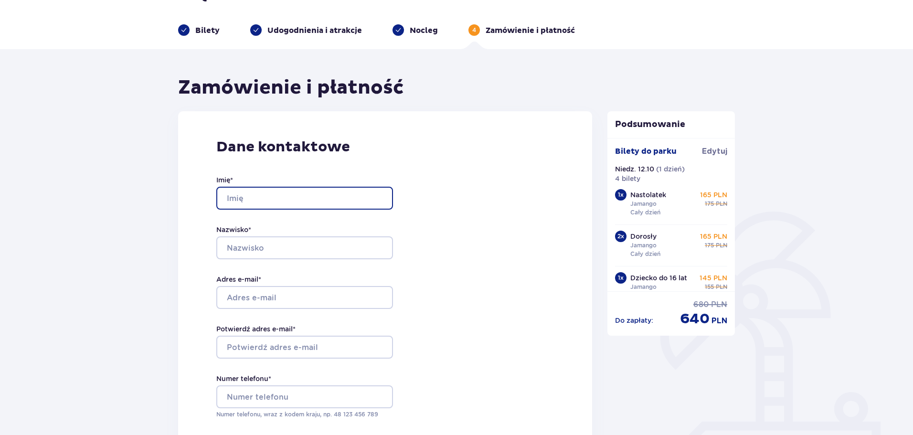
click at [317, 194] on input "Imię *" at bounding box center [304, 198] width 177 height 23
type input "Marcin"
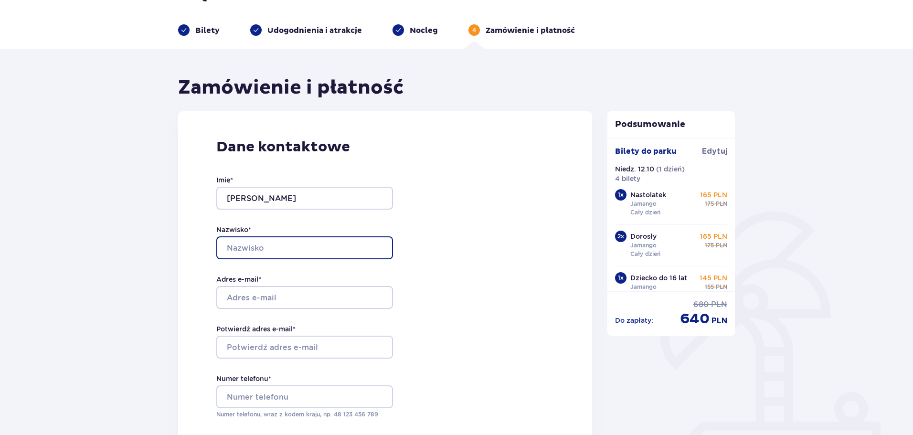
click at [286, 252] on input "Nazwisko *" at bounding box center [304, 247] width 177 height 23
type input "Fuśnik"
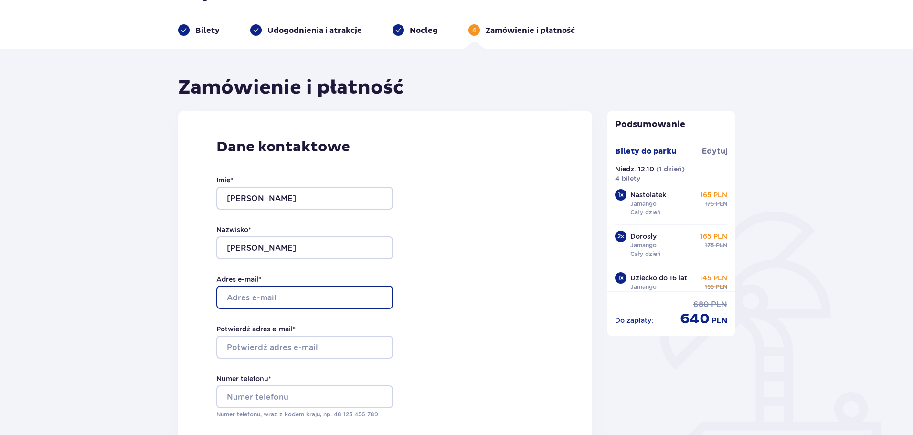
click at [278, 295] on input "Adres e-mail *" at bounding box center [304, 297] width 177 height 23
type input "[EMAIL_ADDRESS][DOMAIN_NAME]"
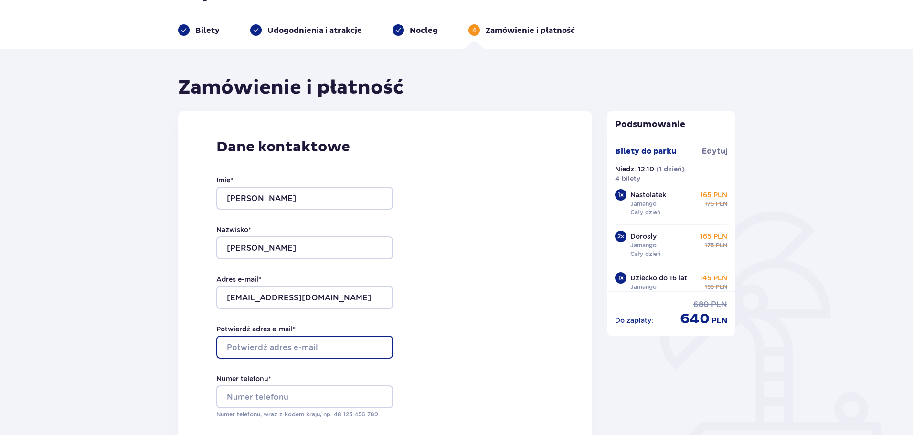
click at [286, 345] on input "Potwierdź adres e-mail *" at bounding box center [304, 347] width 177 height 23
type input "[EMAIL_ADDRESS][DOMAIN_NAME]"
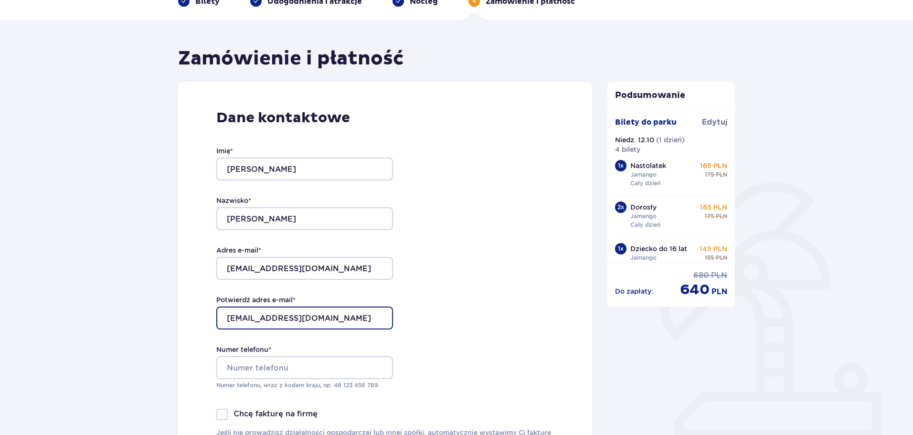
scroll to position [216, 0]
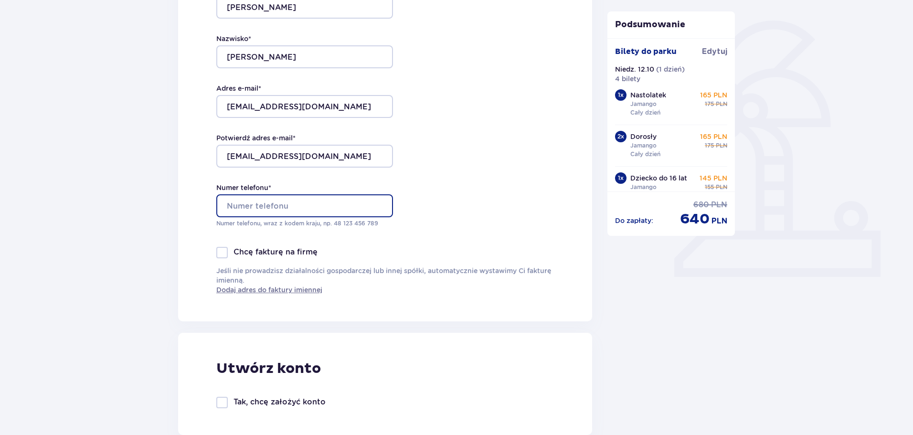
click at [293, 210] on input "Numer telefonu *" at bounding box center [304, 205] width 177 height 23
type input "661147907"
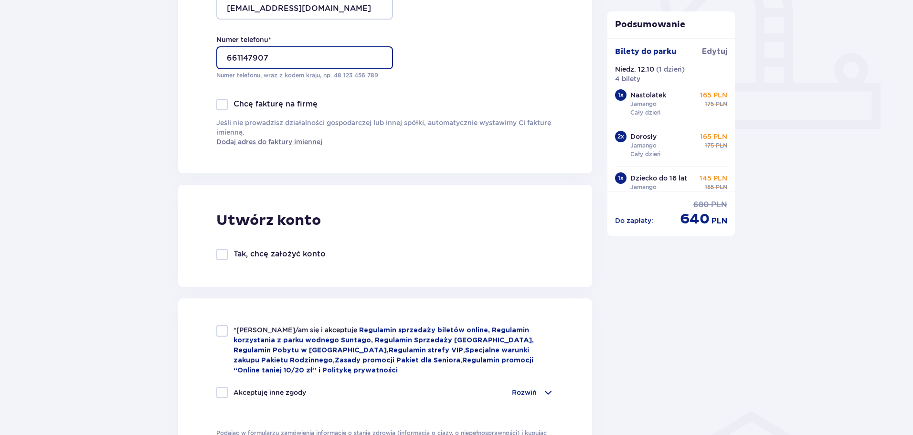
scroll to position [503, 0]
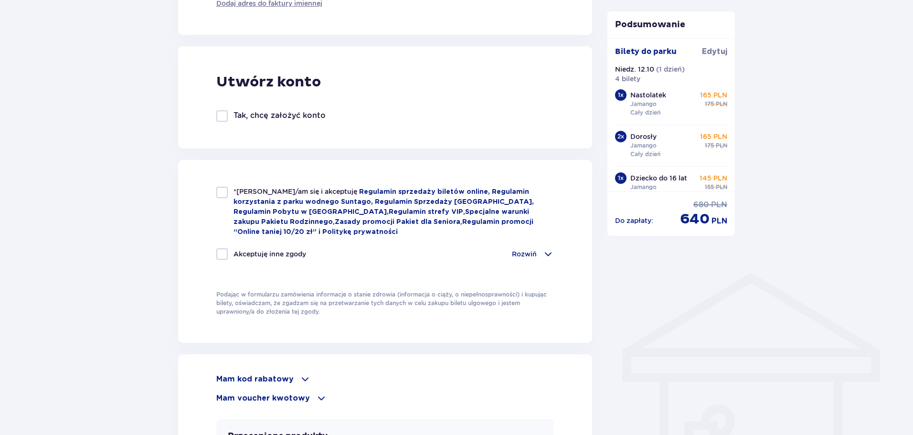
click at [222, 187] on div at bounding box center [221, 192] width 11 height 11
checkbox input "true"
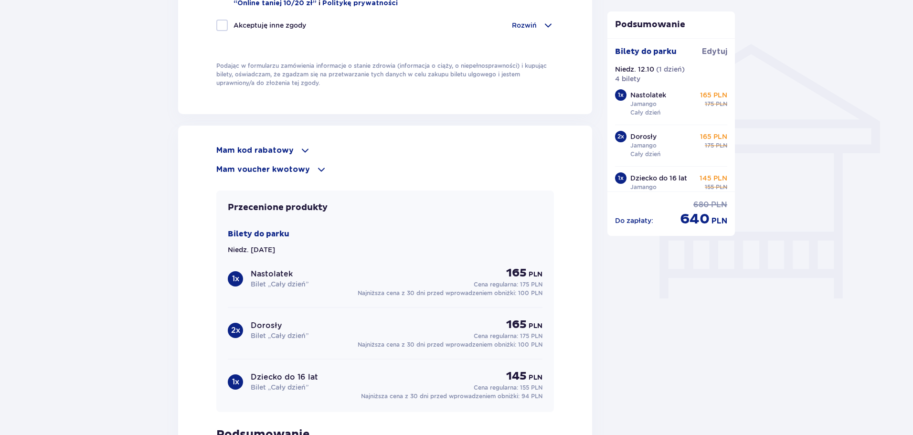
scroll to position [907, 0]
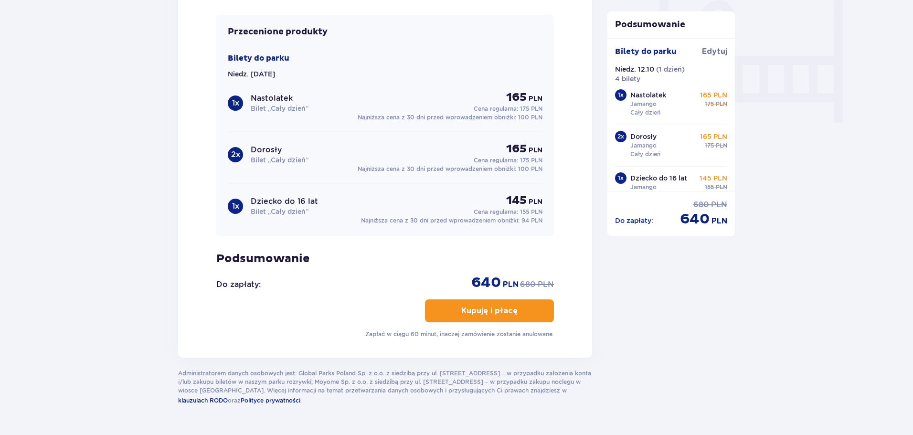
click at [506, 310] on p "Kupuję i płacę" at bounding box center [489, 311] width 56 height 11
click at [515, 307] on span "button" at bounding box center [519, 310] width 11 height 11
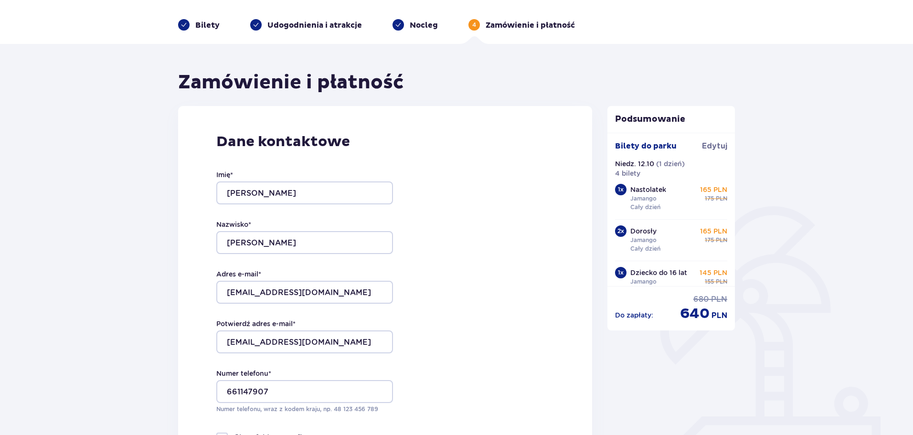
scroll to position [0, 0]
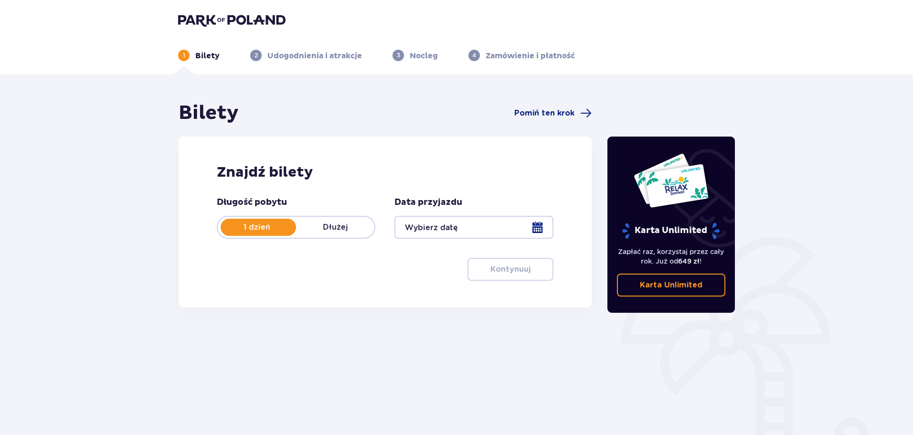
click at [537, 227] on div at bounding box center [473, 227] width 159 height 23
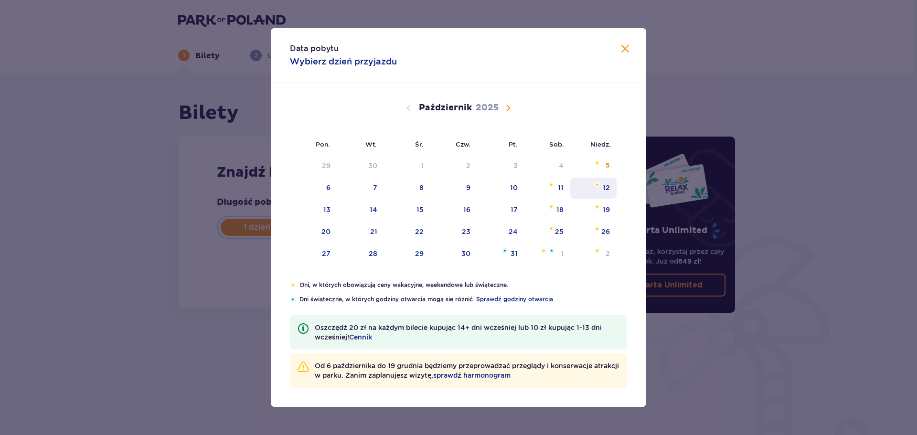
click at [598, 189] on div "12" at bounding box center [593, 188] width 46 height 21
type input "12.10.25"
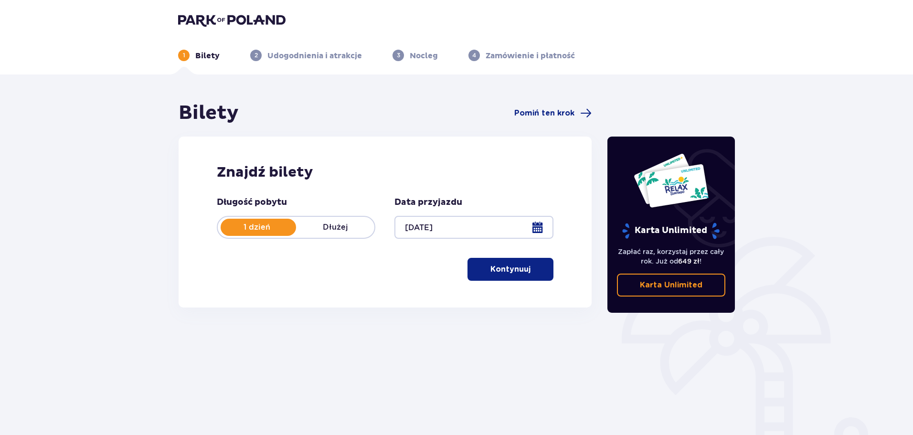
click at [505, 272] on p "Kontynuuj" at bounding box center [510, 269] width 40 height 11
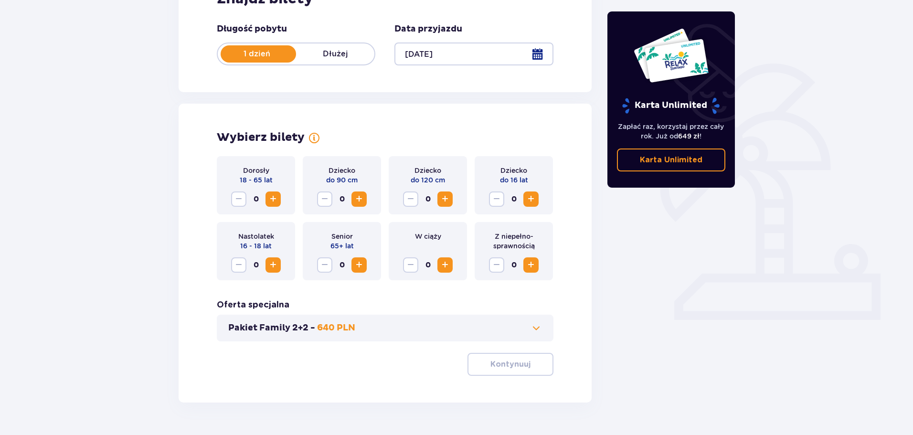
scroll to position [198, 0]
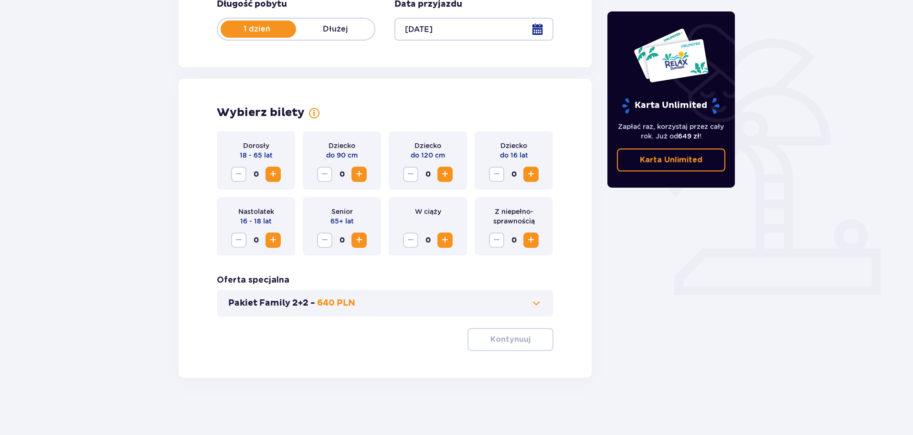
click at [275, 175] on span "Zwiększ" at bounding box center [272, 174] width 11 height 11
click at [273, 242] on span "Zwiększ" at bounding box center [272, 239] width 11 height 11
click at [533, 174] on span "Zwiększ" at bounding box center [530, 174] width 11 height 11
click at [506, 340] on p "Kontynuuj" at bounding box center [510, 339] width 40 height 11
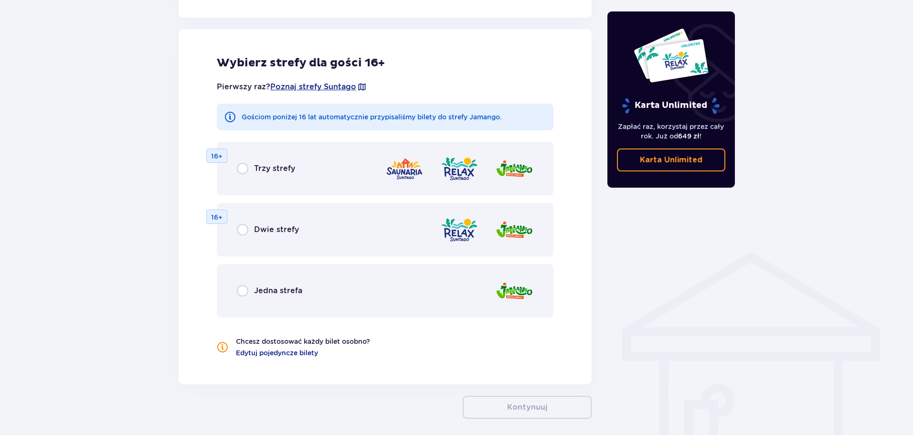
scroll to position [530, 0]
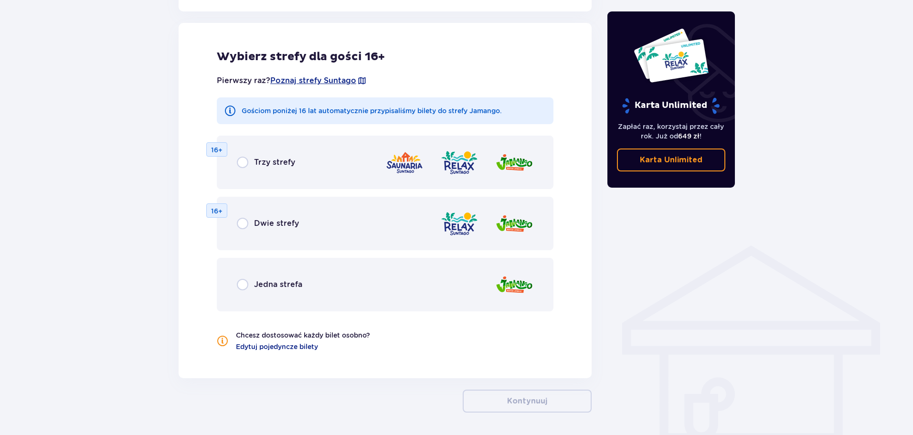
click at [245, 288] on input "radio" at bounding box center [242, 284] width 11 height 11
radio input "true"
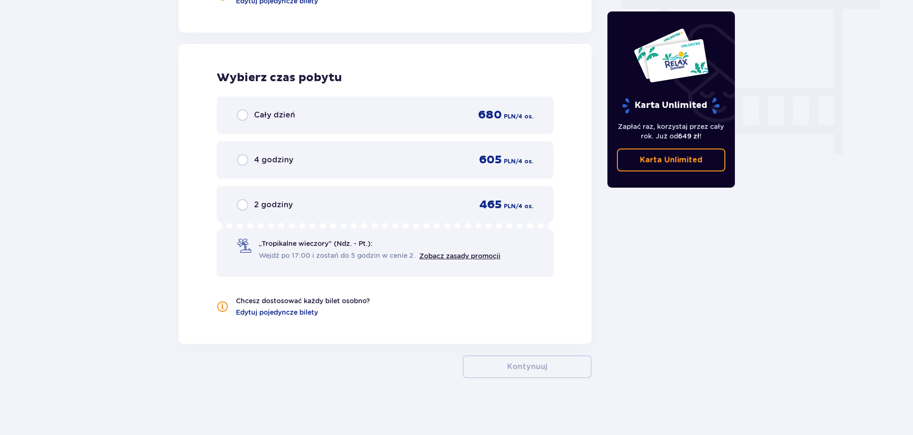
scroll to position [876, 0]
click at [241, 109] on input "radio" at bounding box center [242, 114] width 11 height 11
radio input "true"
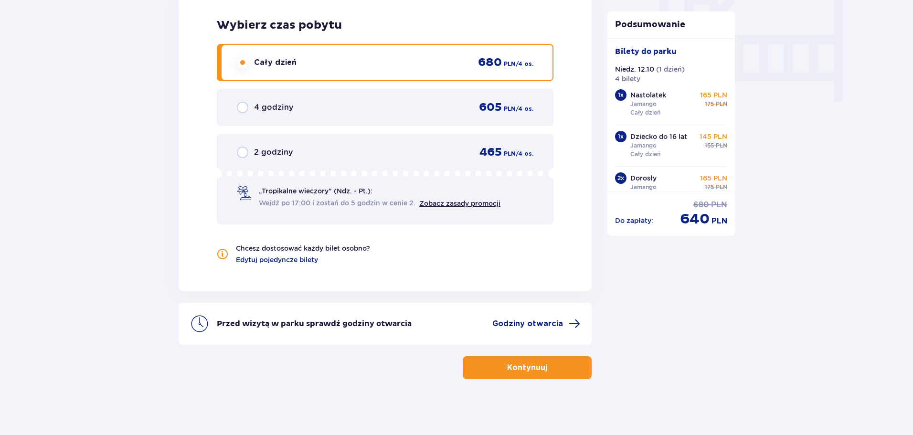
scroll to position [930, 0]
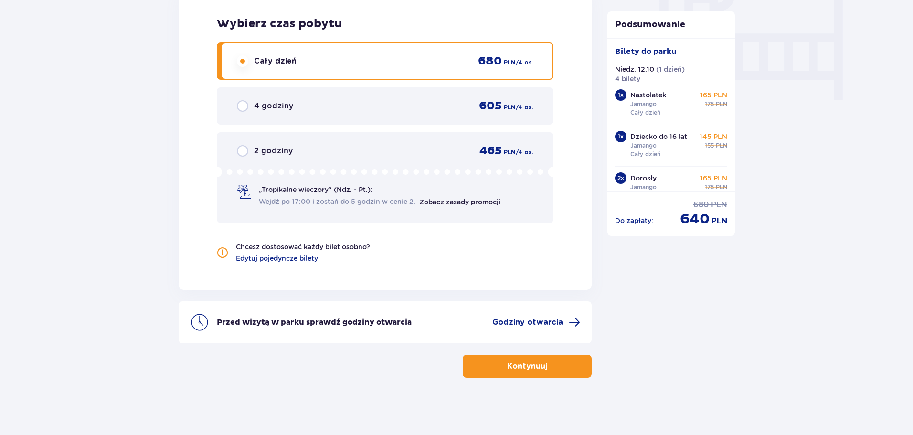
click at [528, 365] on p "Kontynuuj" at bounding box center [527, 366] width 40 height 11
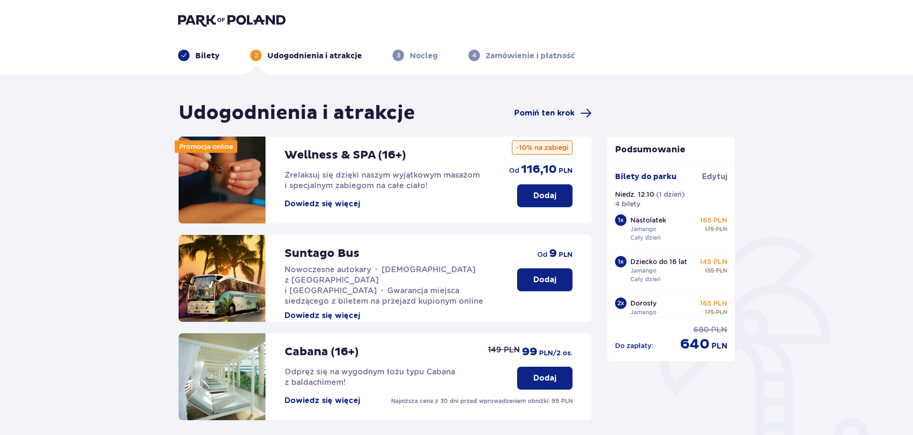
drag, startPoint x: 544, startPoint y: 106, endPoint x: 549, endPoint y: 116, distance: 10.5
click at [544, 107] on div "Udogodnienia i atrakcje Pomiń ten krok" at bounding box center [385, 113] width 413 height 24
click at [549, 116] on span "Pomiń ten krok" at bounding box center [544, 113] width 60 height 11
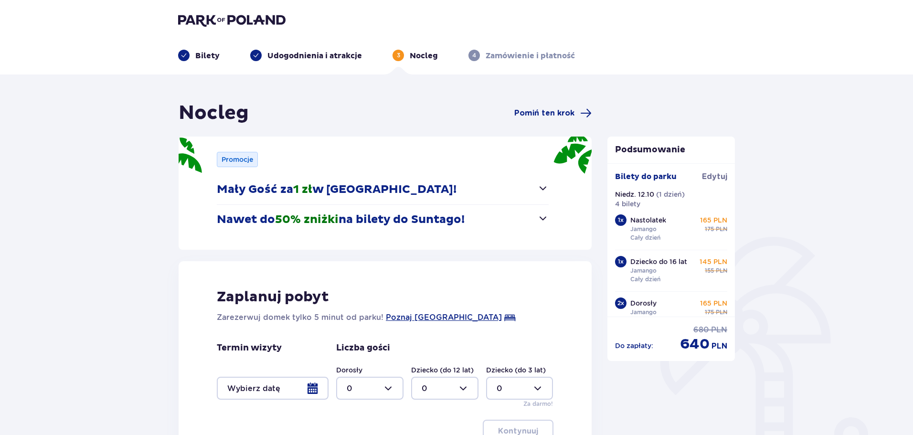
click at [549, 116] on span "Pomiń ten krok" at bounding box center [544, 113] width 60 height 11
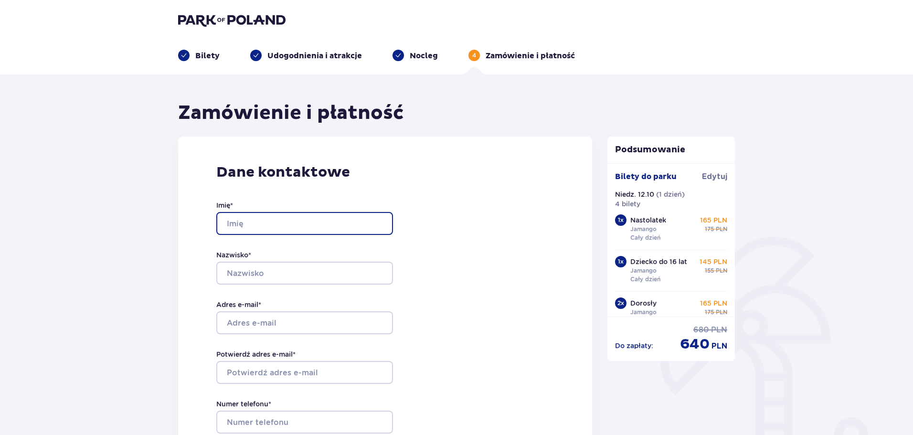
click at [296, 228] on input "Imię *" at bounding box center [304, 223] width 177 height 23
type input "Marcin"
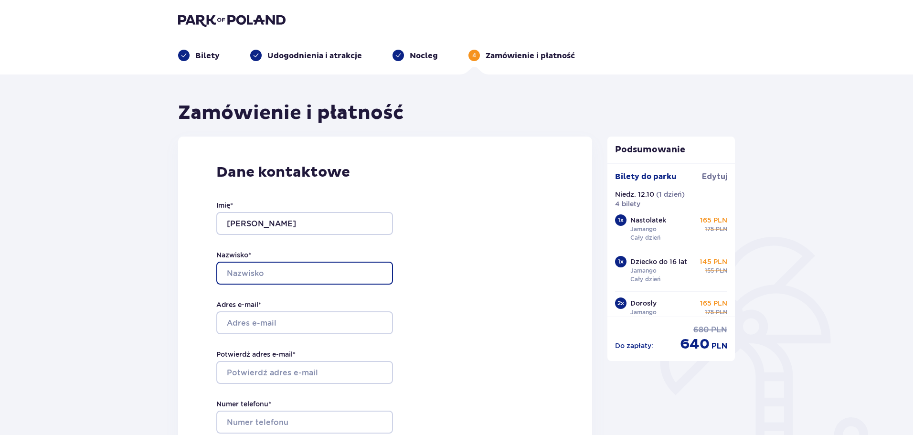
drag, startPoint x: 264, startPoint y: 271, endPoint x: 263, endPoint y: 278, distance: 6.8
click at [264, 271] on input "Nazwisko *" at bounding box center [304, 273] width 177 height 23
type input "Fuśnik"
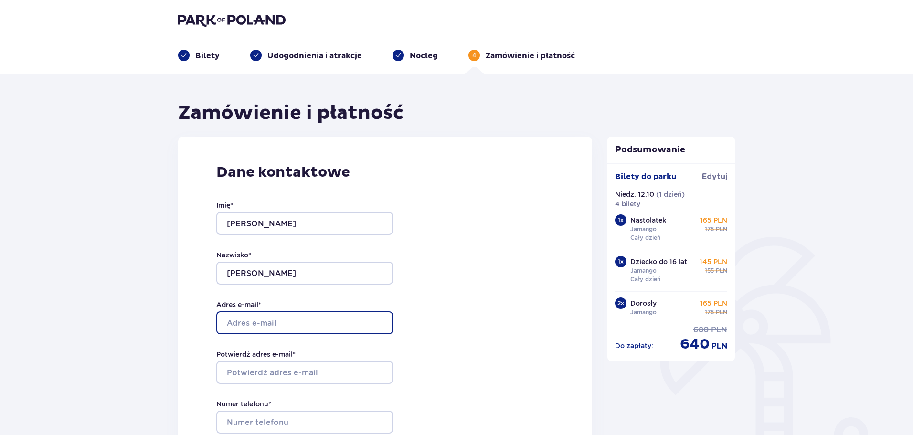
click at [256, 320] on input "Adres e-mail *" at bounding box center [304, 322] width 177 height 23
type input "[EMAIL_ADDRESS][DOMAIN_NAME]"
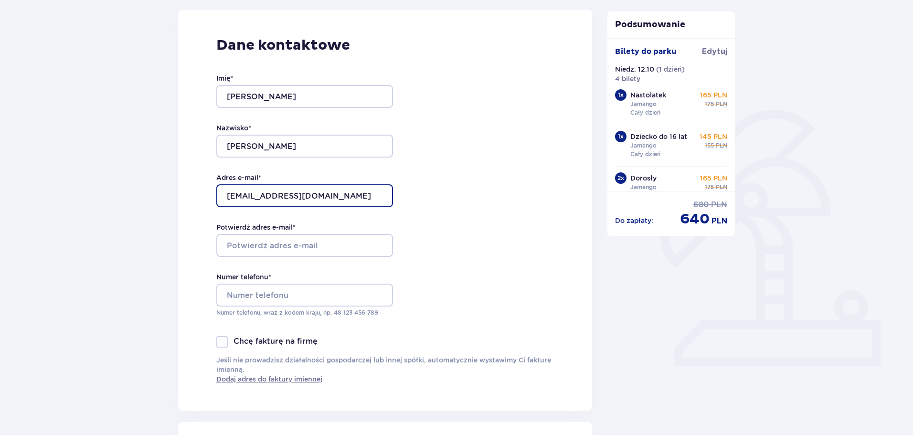
scroll to position [143, 0]
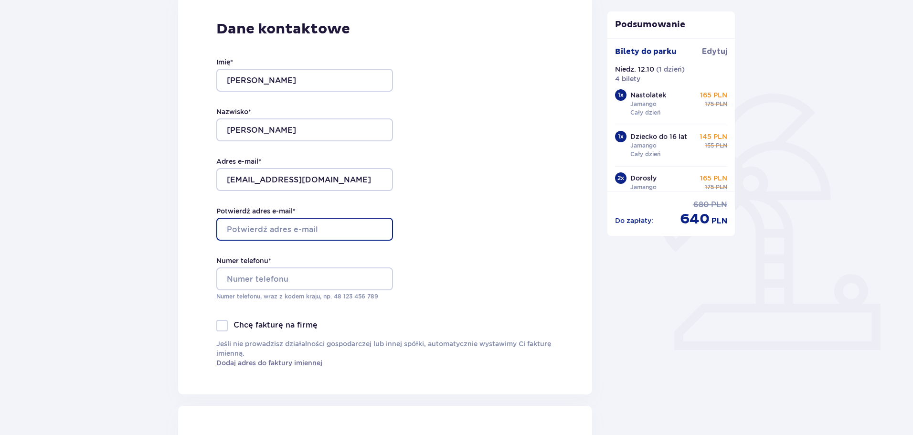
click at [275, 219] on input "Potwierdź adres e-mail *" at bounding box center [304, 229] width 177 height 23
type input "[EMAIL_ADDRESS][DOMAIN_NAME]"
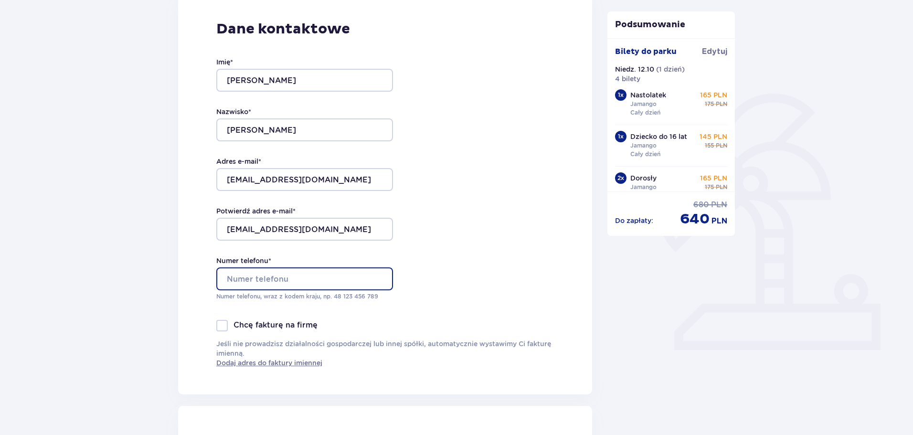
click at [271, 274] on input "Numer telefonu *" at bounding box center [304, 278] width 177 height 23
type input "661147907"
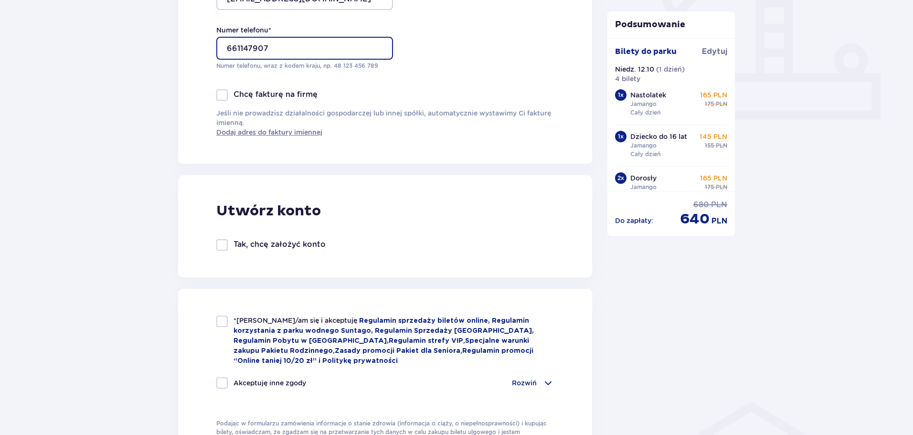
scroll to position [382, 0]
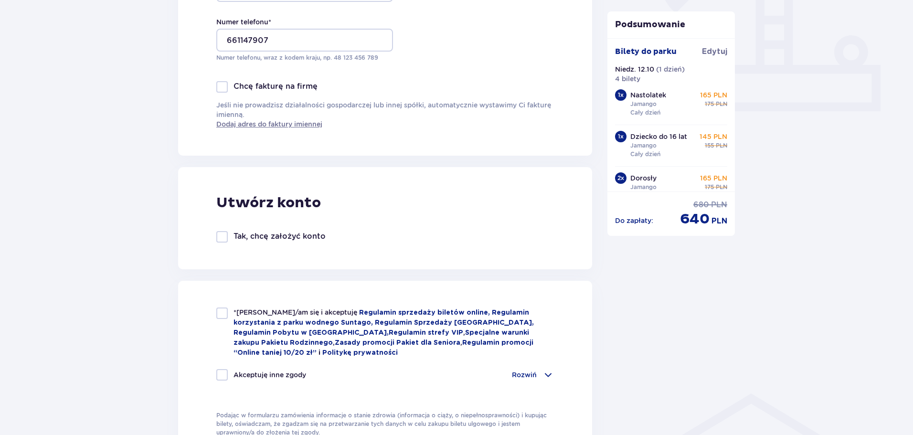
click at [222, 317] on div at bounding box center [221, 313] width 11 height 11
checkbox input "true"
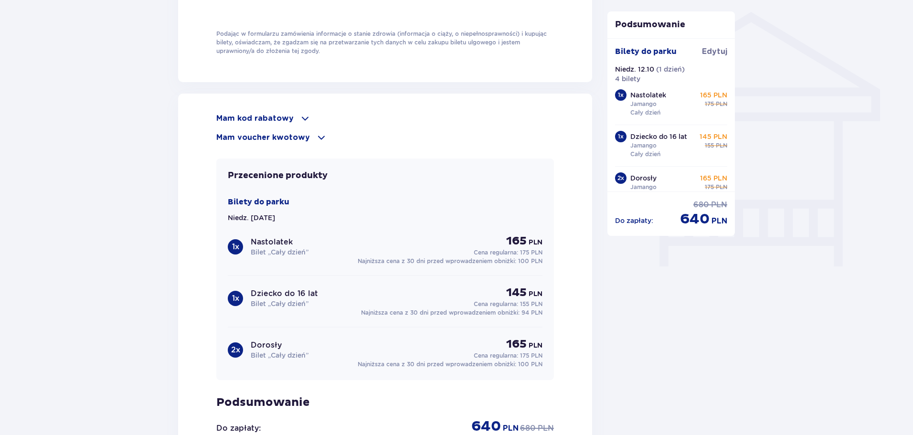
scroll to position [764, 0]
click at [299, 112] on span at bounding box center [304, 117] width 11 height 11
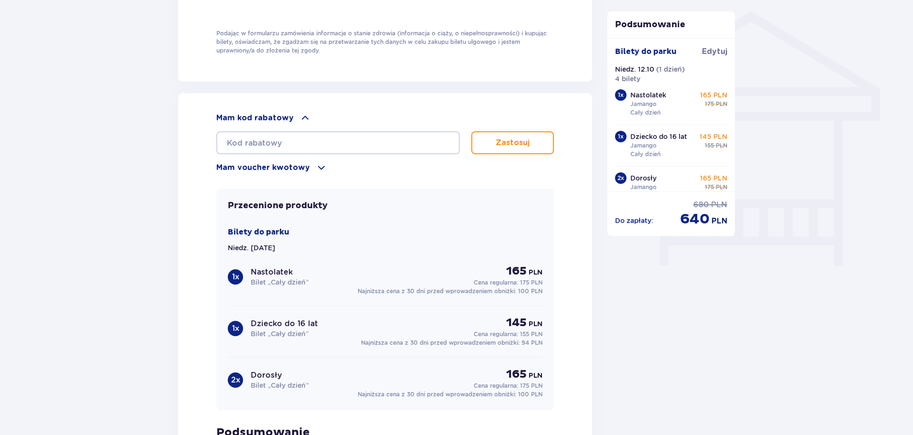
click at [317, 167] on span at bounding box center [321, 167] width 11 height 11
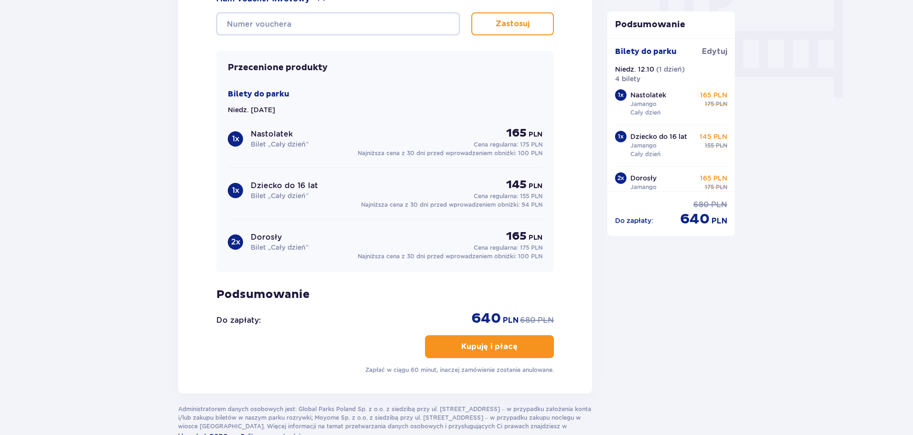
scroll to position [994, 0]
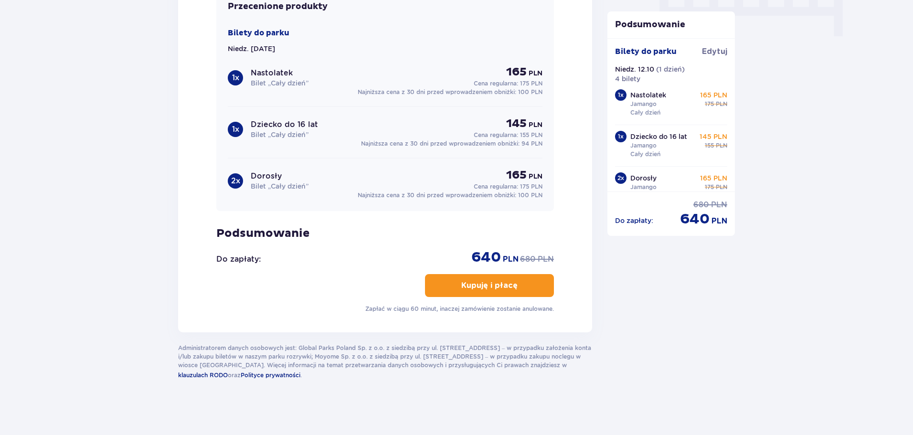
click at [486, 288] on p "Kupuję i płacę" at bounding box center [489, 285] width 56 height 11
